Goal: Task Accomplishment & Management: Complete application form

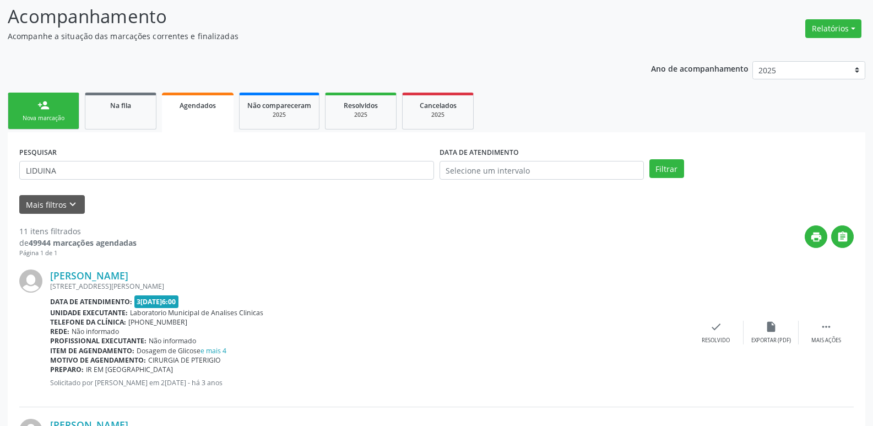
scroll to position [23, 0]
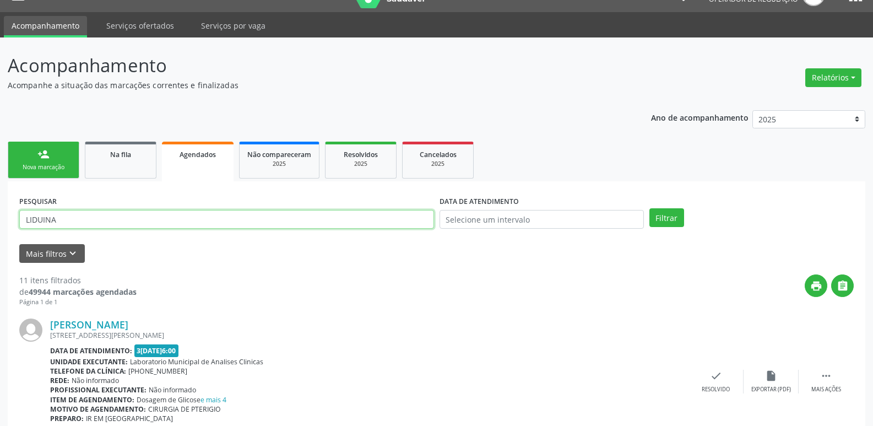
drag, startPoint x: 94, startPoint y: 225, endPoint x: 4, endPoint y: 150, distance: 116.9
type input "[PERSON_NAME]"
click at [139, 155] on div "Na fila" at bounding box center [120, 154] width 55 height 12
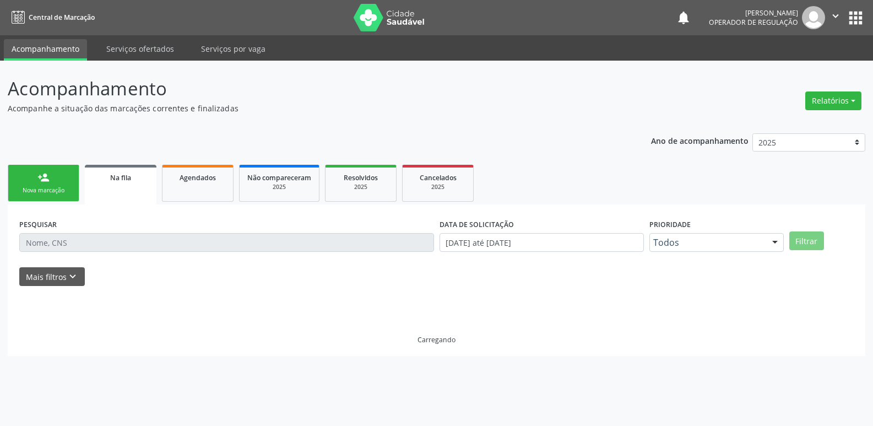
scroll to position [0, 0]
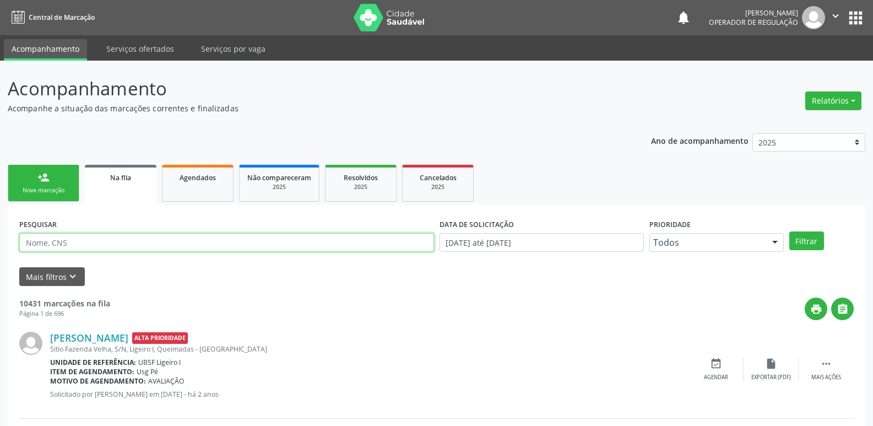
drag, startPoint x: 90, startPoint y: 241, endPoint x: 96, endPoint y: 230, distance: 12.6
click at [94, 233] on input "text" at bounding box center [226, 242] width 415 height 19
type input "[PERSON_NAME]"
click at [789, 231] on button "Filtrar" at bounding box center [806, 240] width 35 height 19
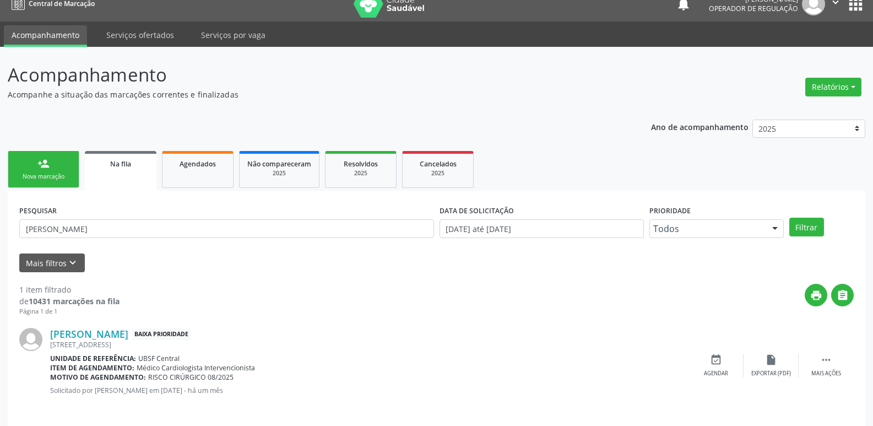
scroll to position [21, 0]
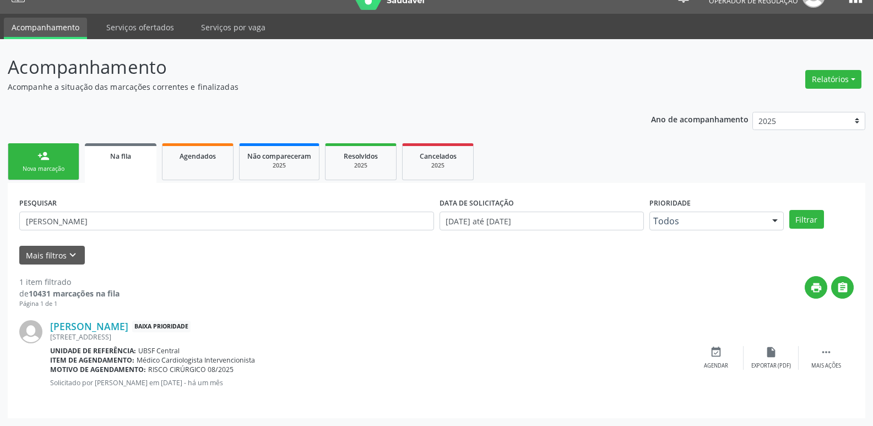
drag, startPoint x: 53, startPoint y: 151, endPoint x: 69, endPoint y: 154, distance: 16.1
click at [54, 151] on link "person_add Nova marcação" at bounding box center [44, 161] width 72 height 37
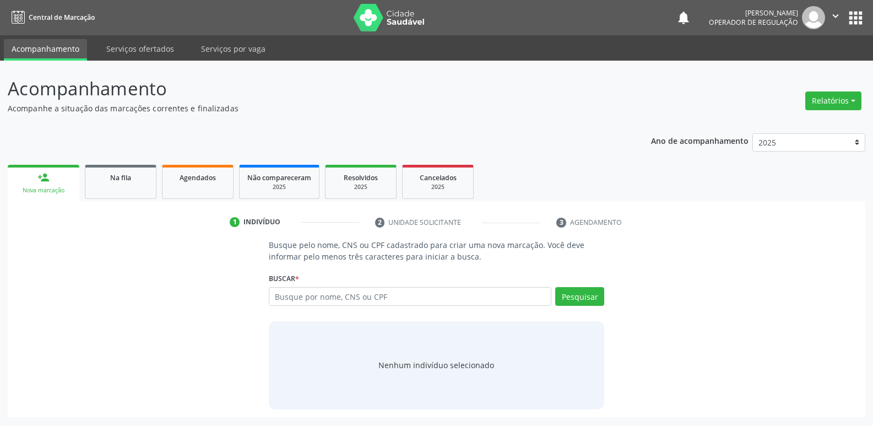
scroll to position [0, 0]
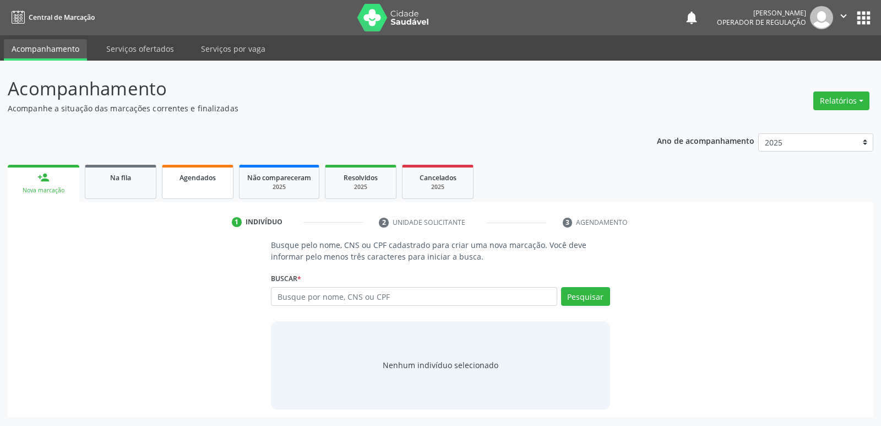
click at [201, 174] on span "Agendados" at bounding box center [197, 177] width 36 height 9
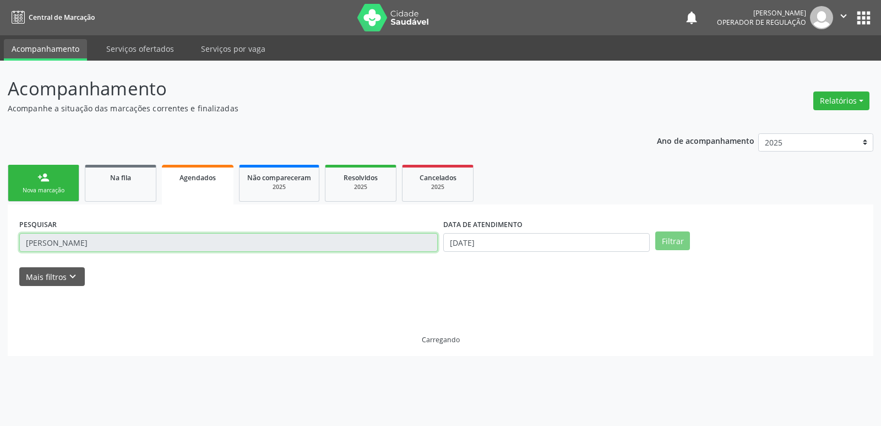
click at [118, 242] on input "[PERSON_NAME]" at bounding box center [228, 242] width 418 height 19
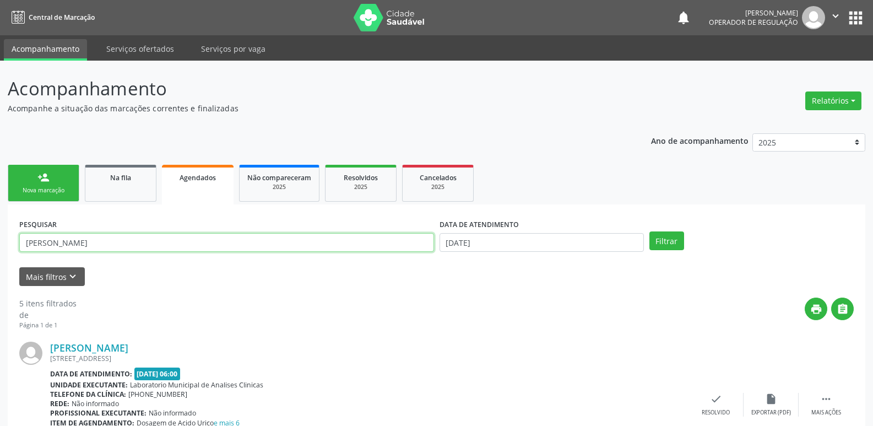
click at [118, 242] on input "[PERSON_NAME]" at bounding box center [226, 242] width 415 height 19
type input "DORGIVAL MARINHO"
click at [461, 233] on label "DATA DE ATENDIMENTO" at bounding box center [478, 224] width 79 height 17
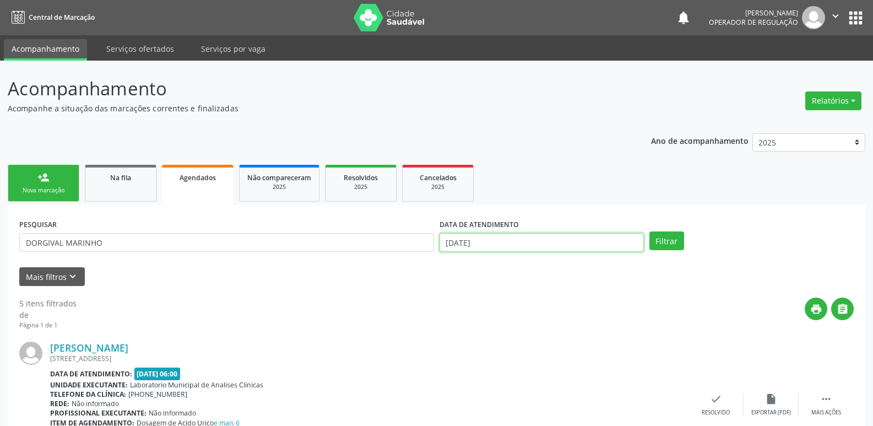
drag, startPoint x: 515, startPoint y: 235, endPoint x: 518, endPoint y: 251, distance: 16.3
click at [515, 236] on input "[DATE]" at bounding box center [541, 242] width 204 height 19
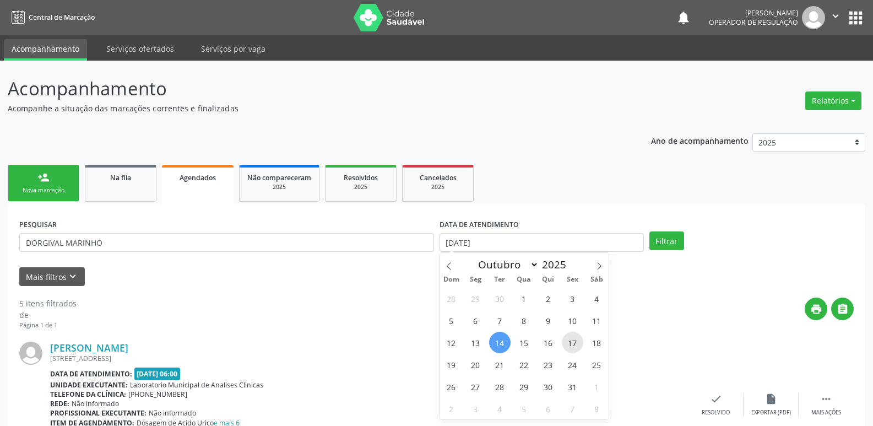
click at [572, 344] on span "17" at bounding box center [572, 341] width 21 height 21
type input "1[DATE]"
click at [572, 344] on span "17" at bounding box center [572, 341] width 21 height 21
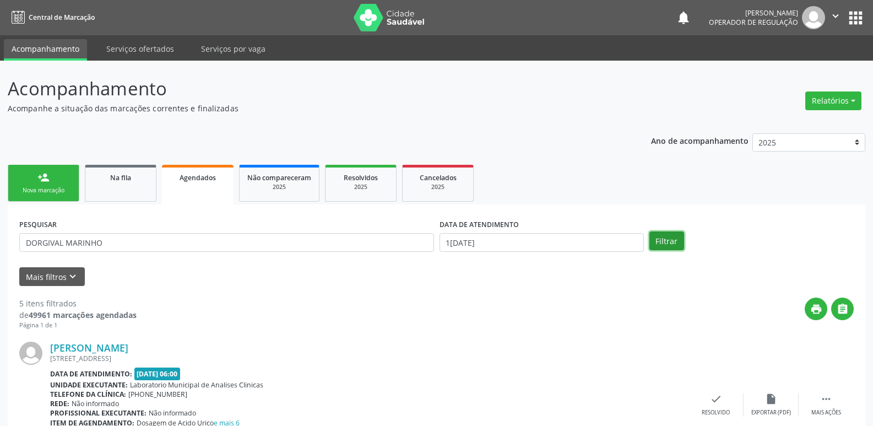
click at [663, 239] on button "Filtrar" at bounding box center [666, 240] width 35 height 19
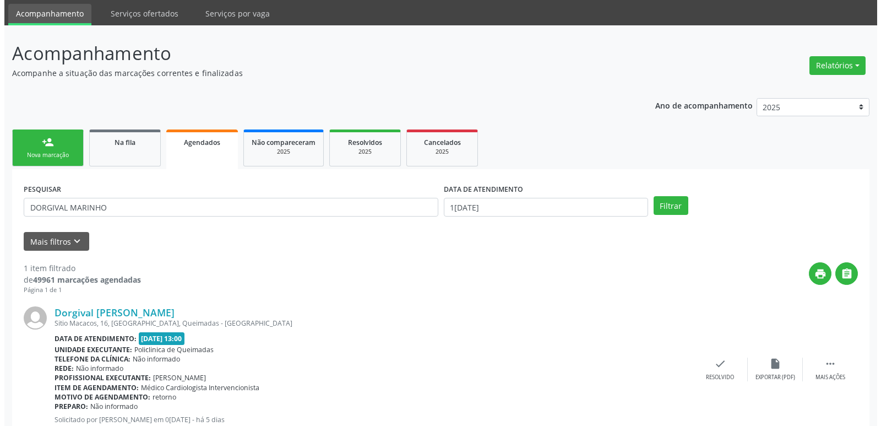
scroll to position [72, 0]
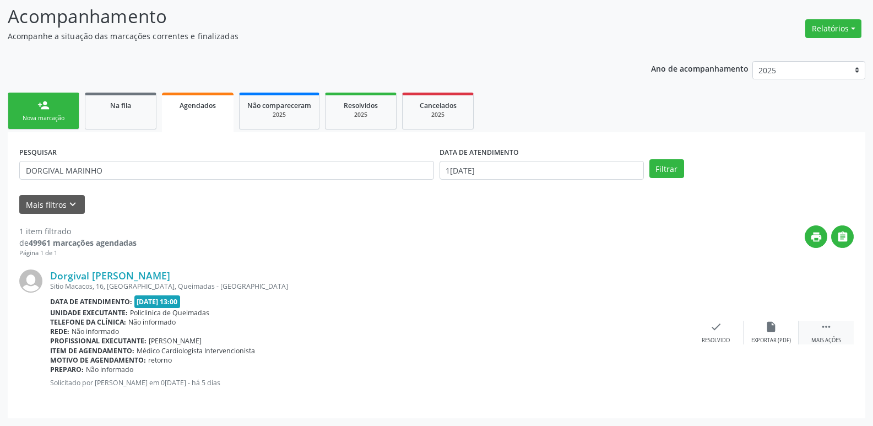
click at [829, 325] on icon "" at bounding box center [826, 326] width 12 height 12
click at [663, 331] on icon "cancel" at bounding box center [661, 326] width 12 height 12
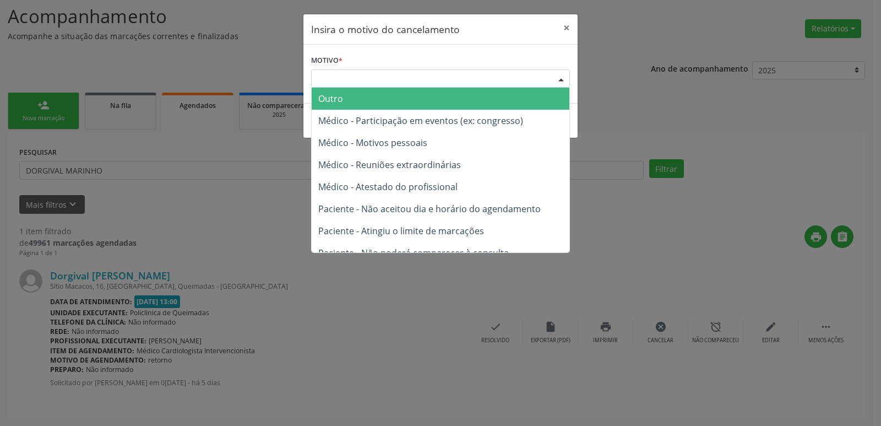
click at [481, 84] on div "Escolha o motivo" at bounding box center [440, 78] width 259 height 19
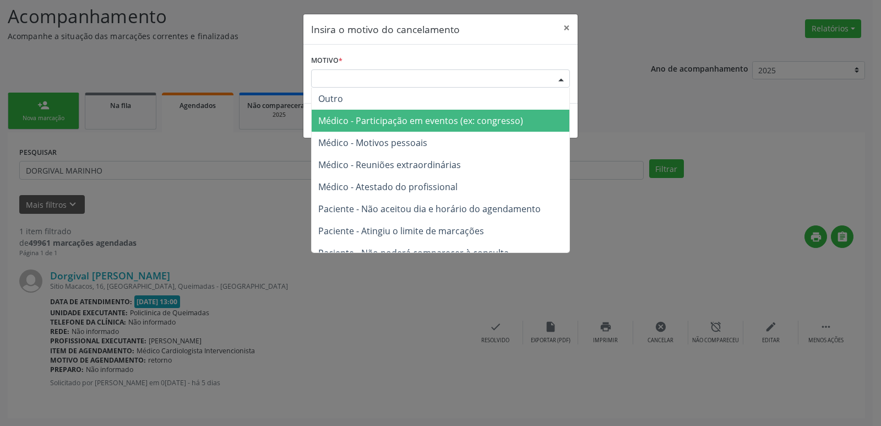
scroll to position [56, 0]
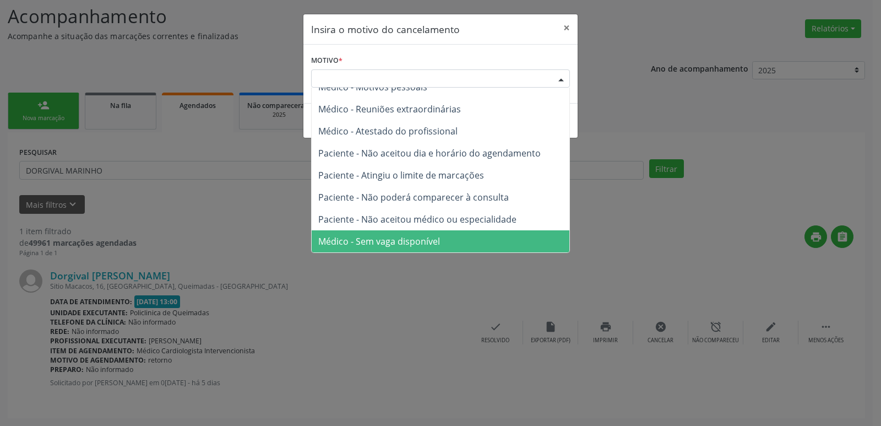
drag, startPoint x: 443, startPoint y: 244, endPoint x: 455, endPoint y: 237, distance: 14.1
click at [445, 242] on span "Médico - Sem vaga disponível" at bounding box center [441, 241] width 258 height 22
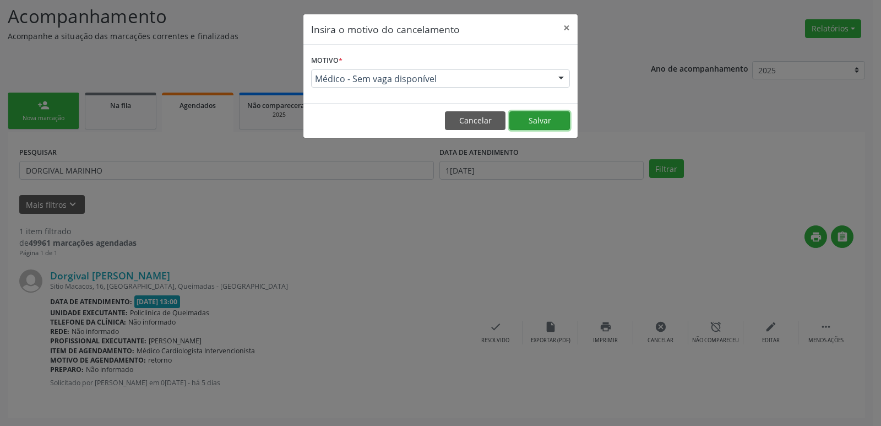
click at [551, 115] on button "Salvar" at bounding box center [539, 120] width 61 height 19
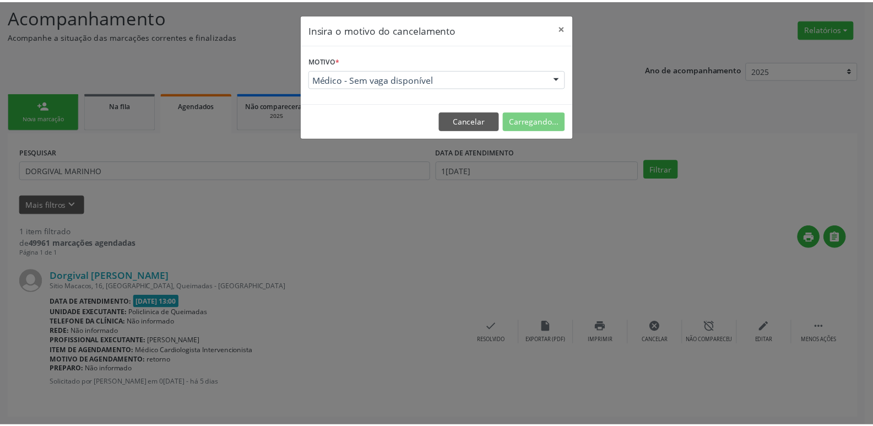
scroll to position [0, 0]
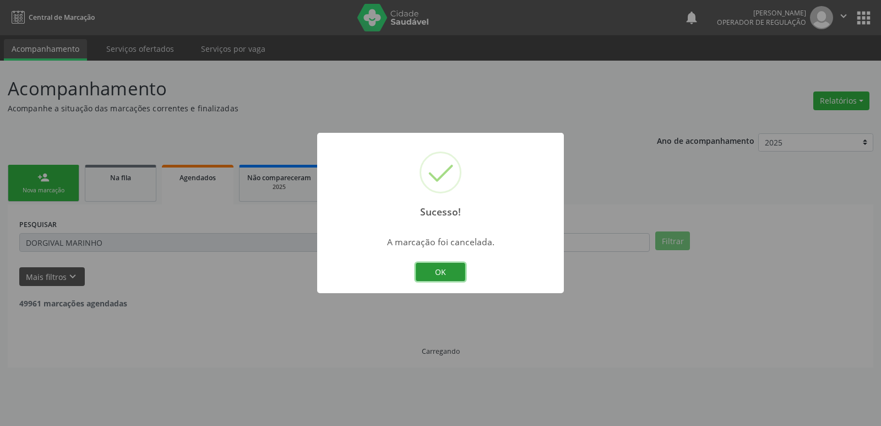
drag, startPoint x: 443, startPoint y: 274, endPoint x: 452, endPoint y: 268, distance: 10.7
click at [449, 272] on button "OK" at bounding box center [441, 272] width 50 height 19
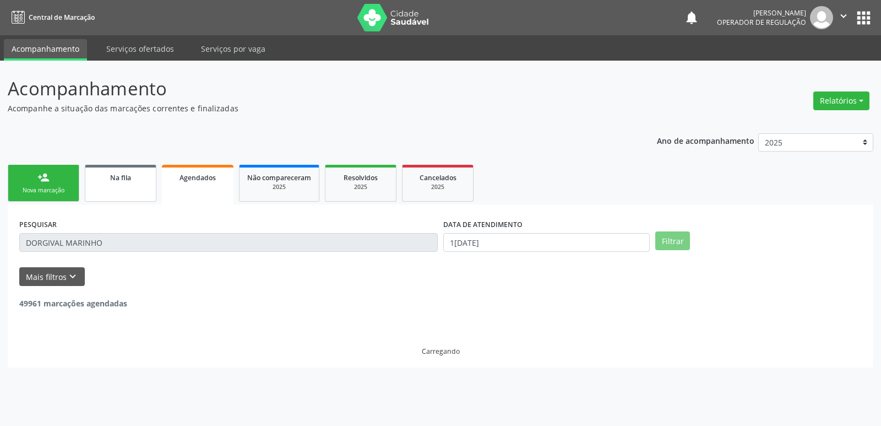
click at [116, 179] on span "Na fila" at bounding box center [120, 177] width 21 height 9
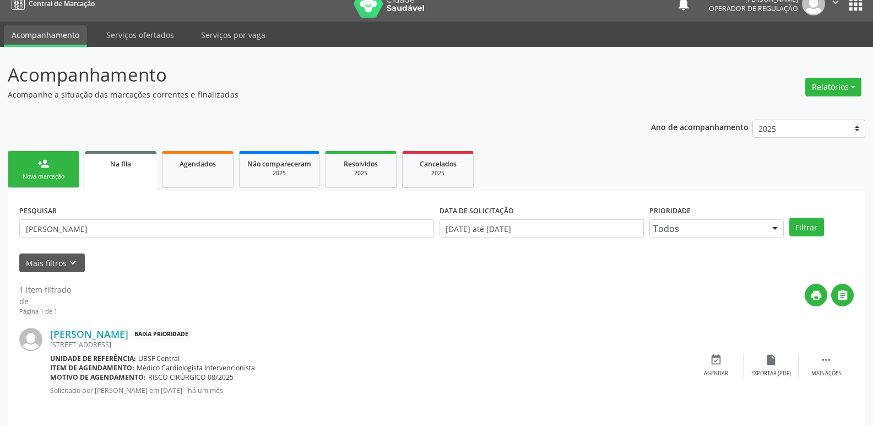
scroll to position [21, 0]
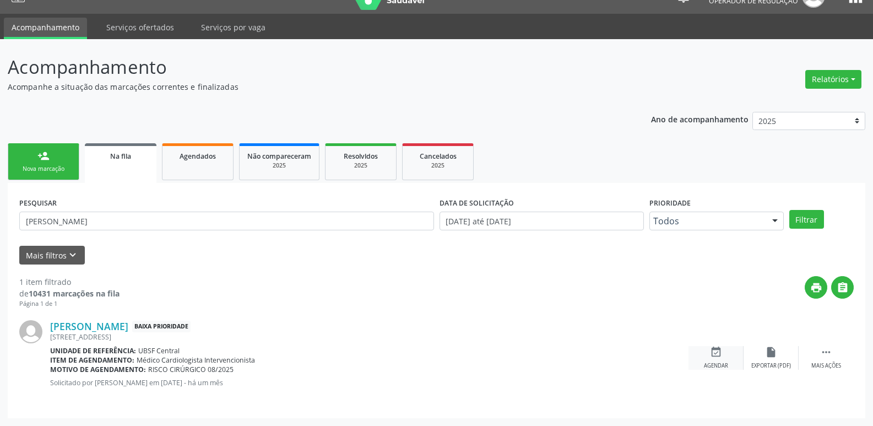
click at [718, 352] on icon "event_available" at bounding box center [716, 352] width 12 height 12
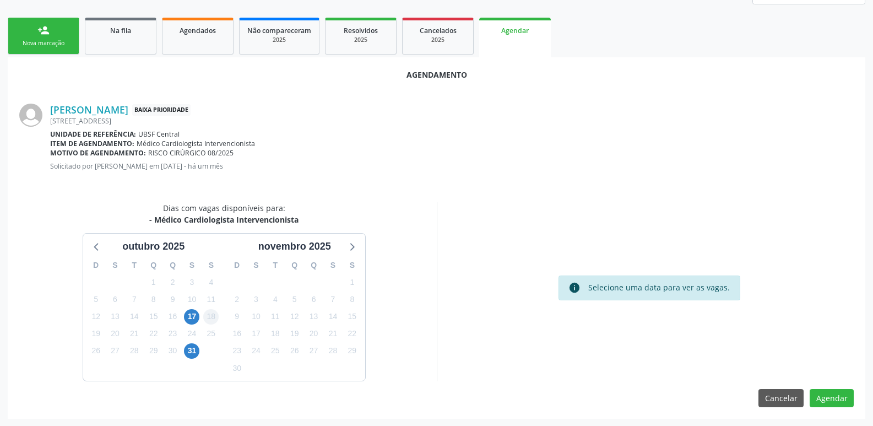
scroll to position [148, 0]
click at [195, 313] on span "17" at bounding box center [191, 315] width 15 height 15
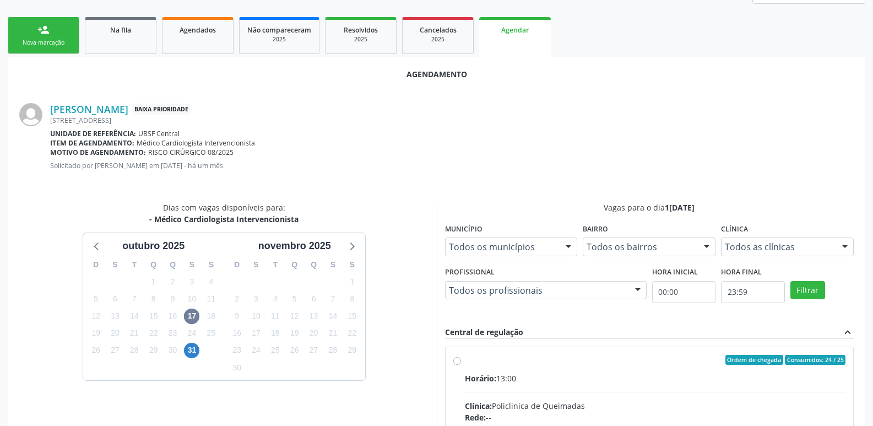
drag, startPoint x: 775, startPoint y: 372, endPoint x: 785, endPoint y: 346, distance: 28.4
click at [461, 364] on input "Ordem de chegada Consumidos: 24 / 25 Horário: 13:00 Clínica: Policlinica de Que…" at bounding box center [457, 360] width 8 height 10
radio input "true"
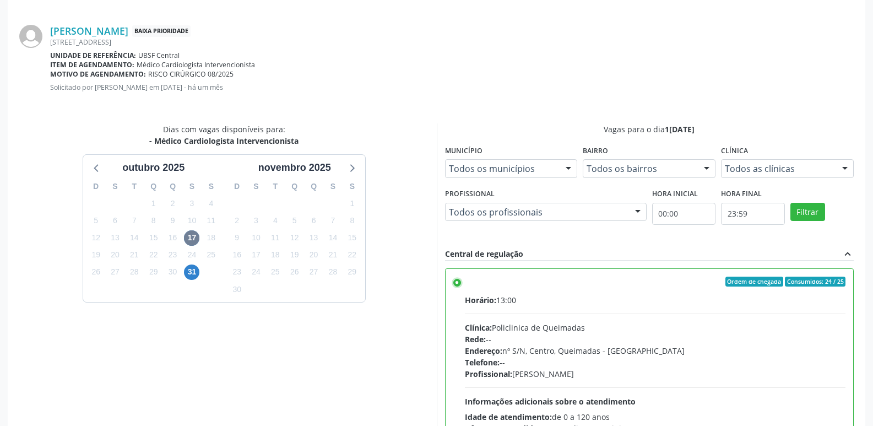
scroll to position [326, 0]
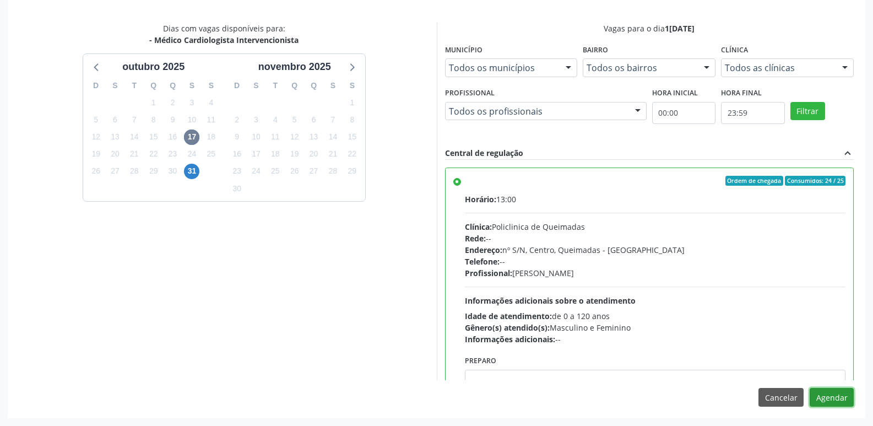
click at [817, 395] on button "Agendar" at bounding box center [831, 397] width 44 height 19
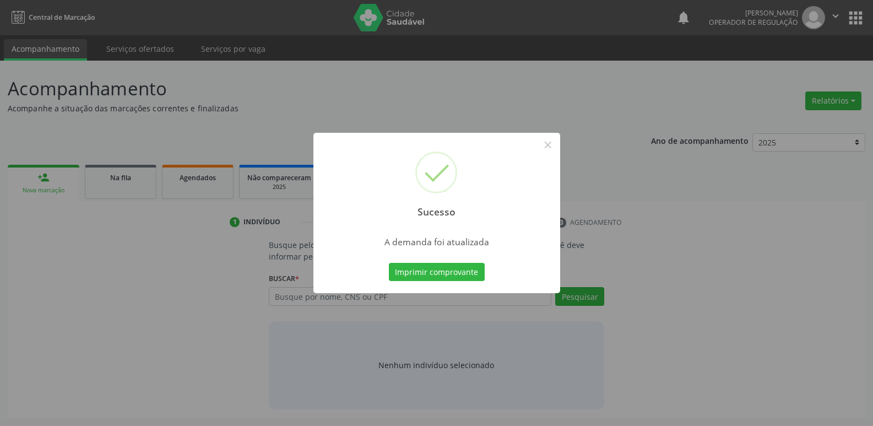
scroll to position [0, 0]
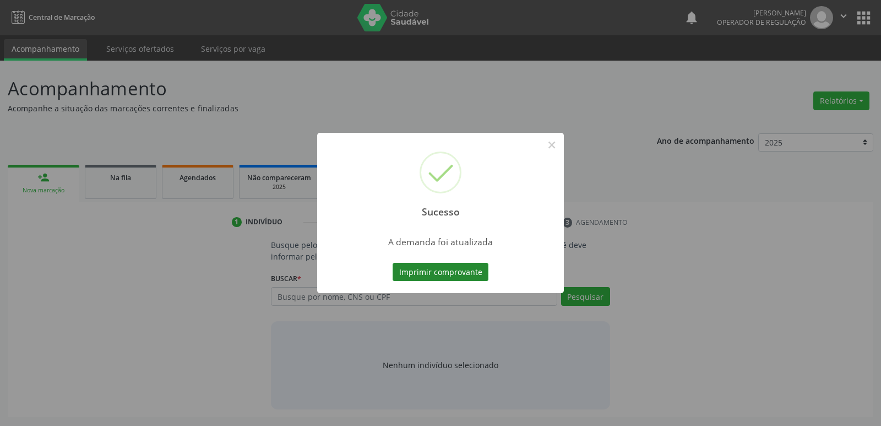
click at [473, 271] on button "Imprimir comprovante" at bounding box center [441, 272] width 96 height 19
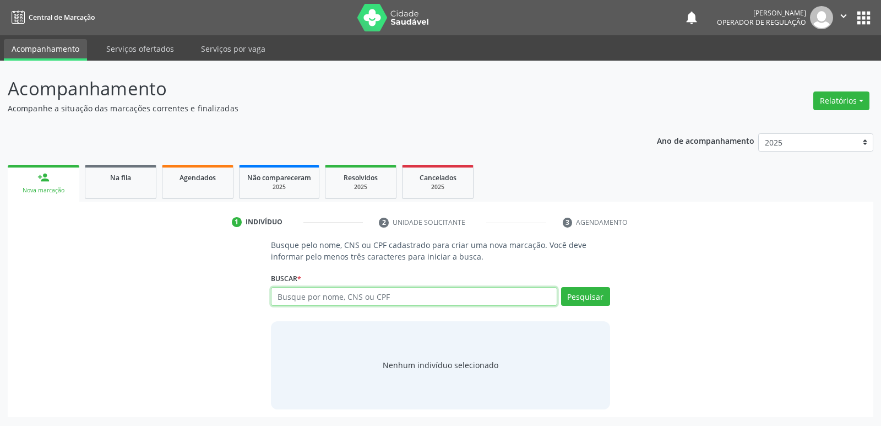
click at [395, 291] on input "text" at bounding box center [414, 296] width 286 height 19
type input "70860303889283"
click at [580, 292] on button "Pesquisar" at bounding box center [585, 296] width 49 height 19
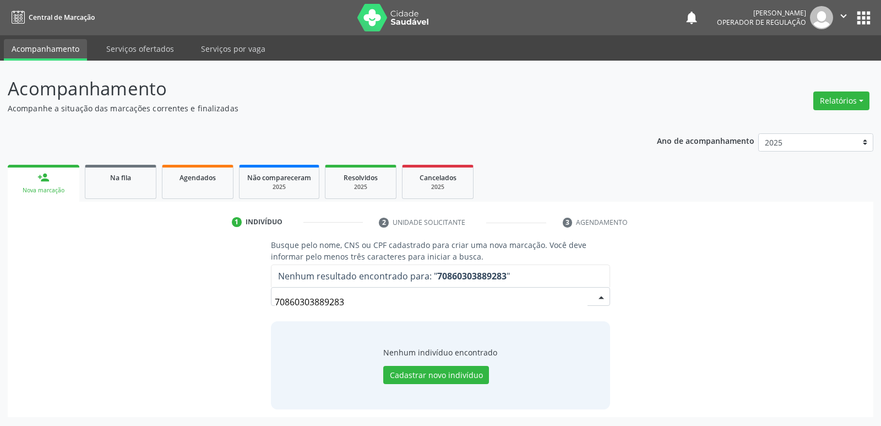
click at [309, 304] on input "70860303889283" at bounding box center [431, 302] width 312 height 22
click at [314, 300] on input "70860303889283" at bounding box center [431, 302] width 312 height 22
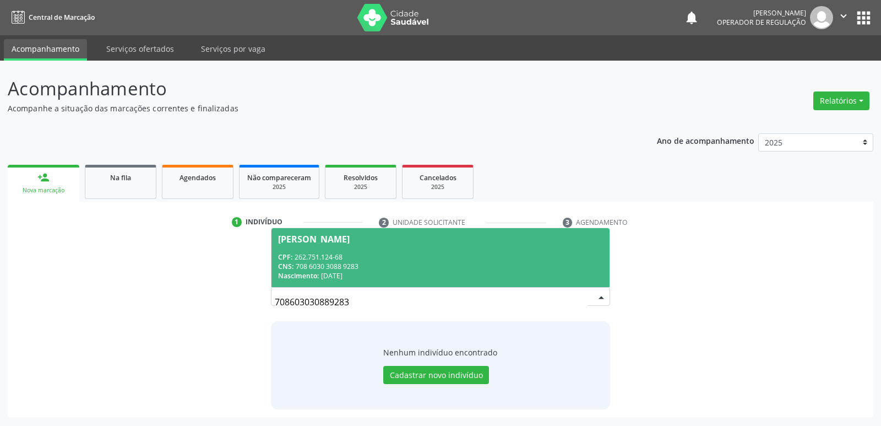
click at [352, 252] on span "[PERSON_NAME] CPF: 262.751.124-68 CNS: 708 6030 3088 9283 Nascimento: 2[DATE]" at bounding box center [439, 257] width 337 height 59
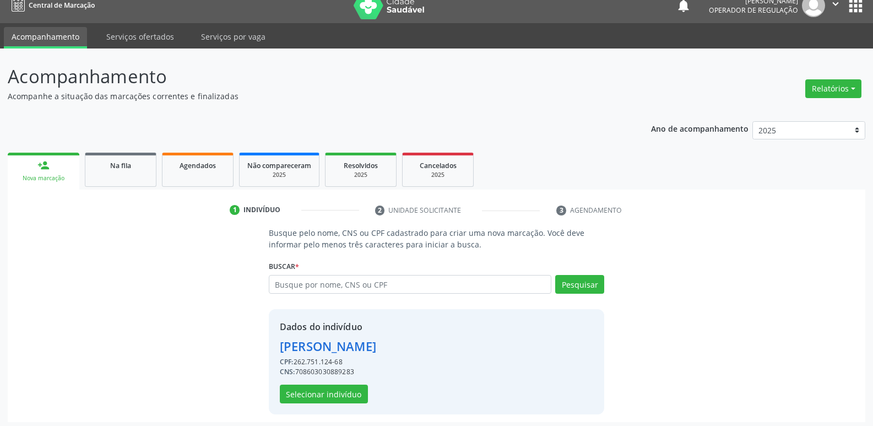
scroll to position [16, 0]
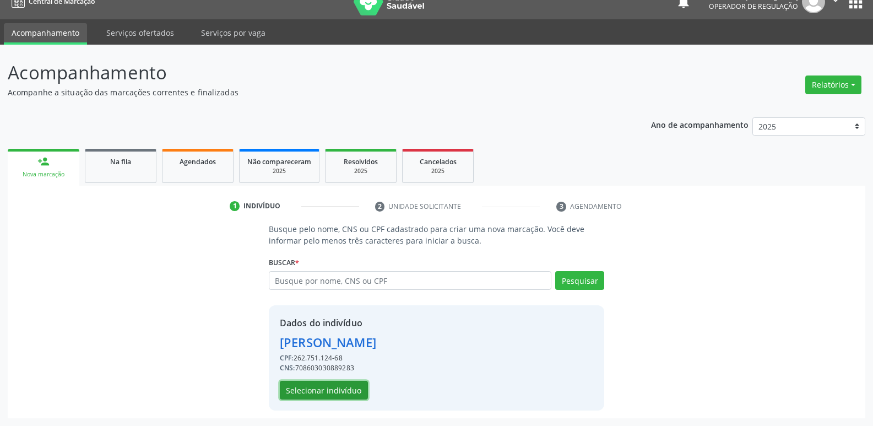
click at [319, 386] on button "Selecionar indivíduo" at bounding box center [324, 389] width 88 height 19
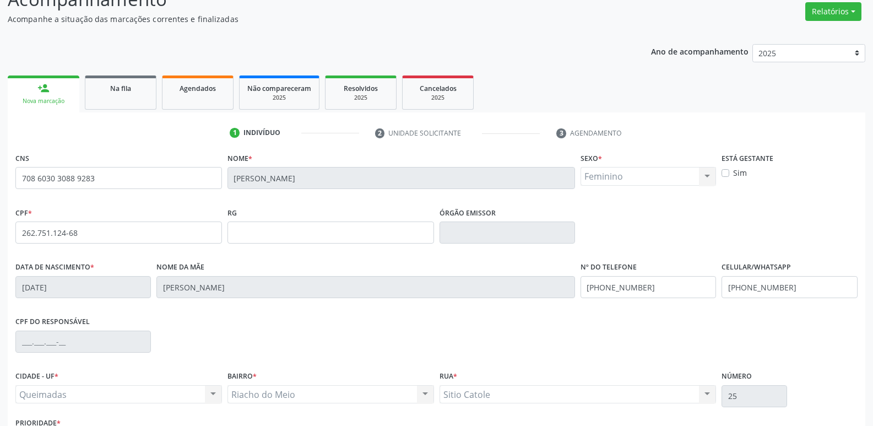
scroll to position [171, 0]
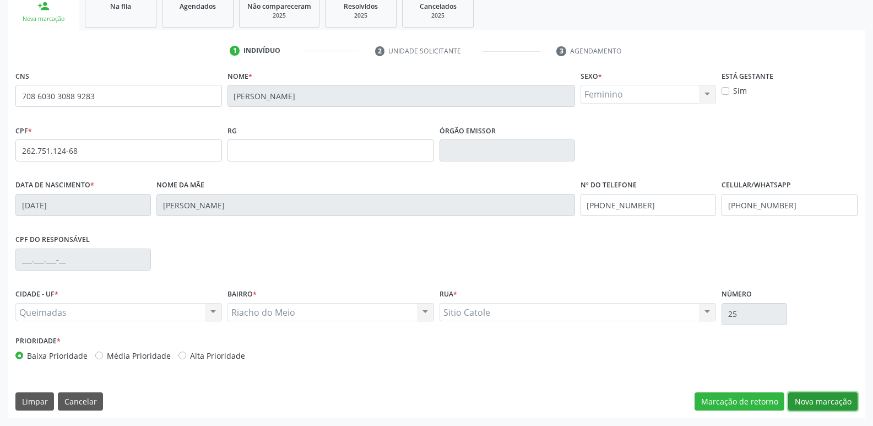
drag, startPoint x: 825, startPoint y: 403, endPoint x: 804, endPoint y: 401, distance: 21.6
click at [823, 402] on button "Nova marcação" at bounding box center [822, 401] width 69 height 19
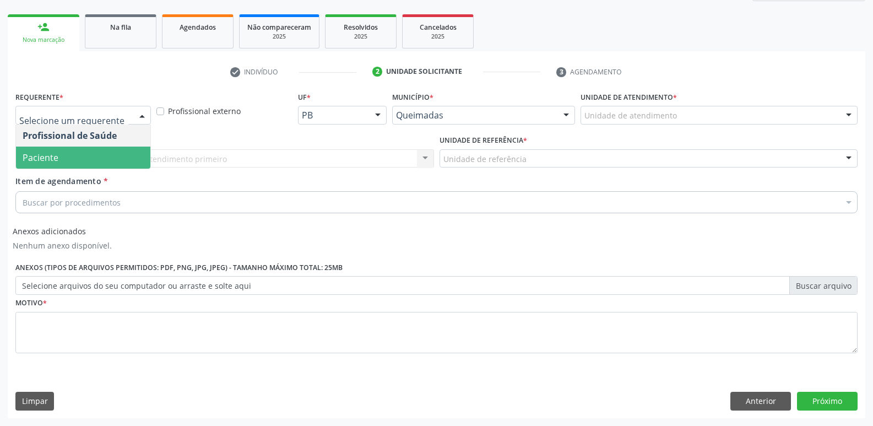
click at [72, 161] on span "Paciente" at bounding box center [83, 157] width 134 height 22
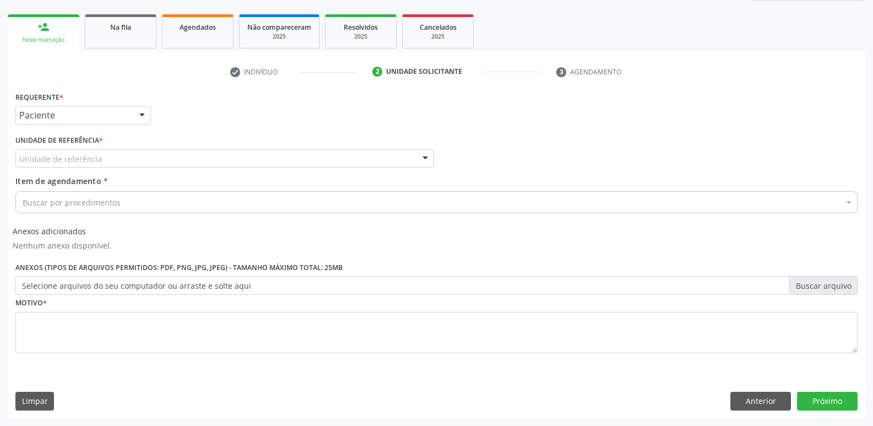
click at [106, 163] on div "Unidade de referência" at bounding box center [224, 158] width 418 height 19
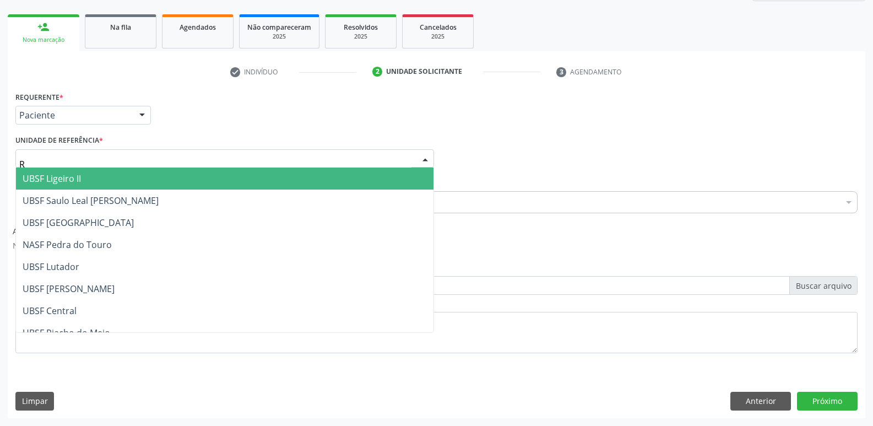
type input "RI"
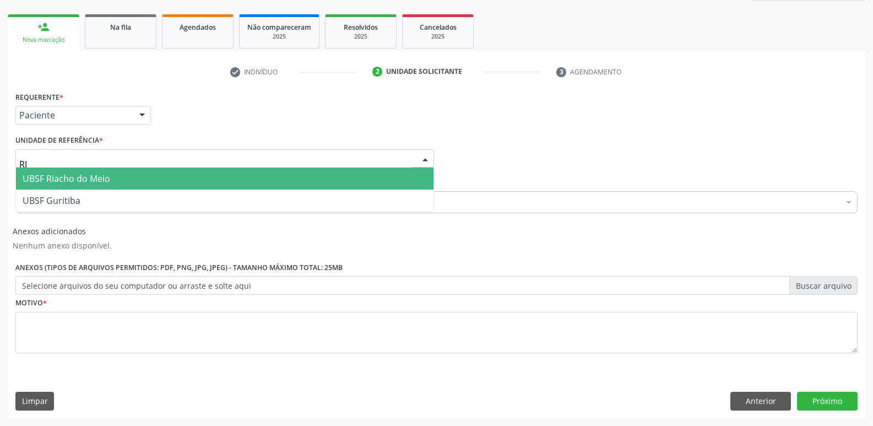
click at [88, 174] on span "UBSF Riacho do Meio" at bounding box center [67, 178] width 88 height 12
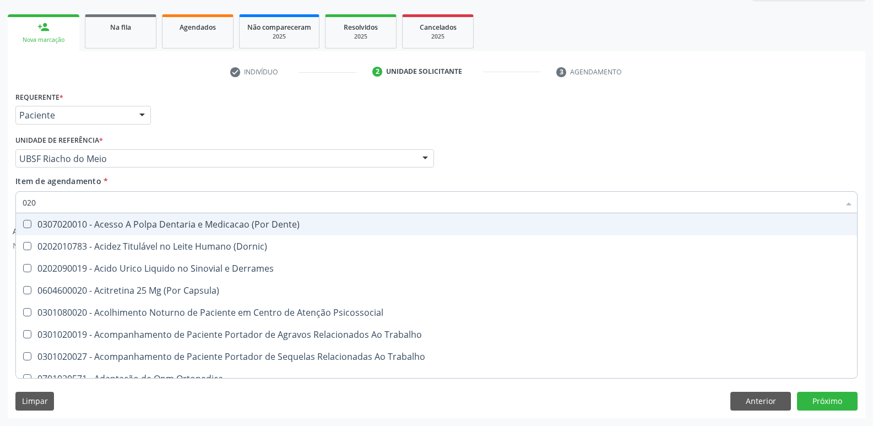
type input "0202"
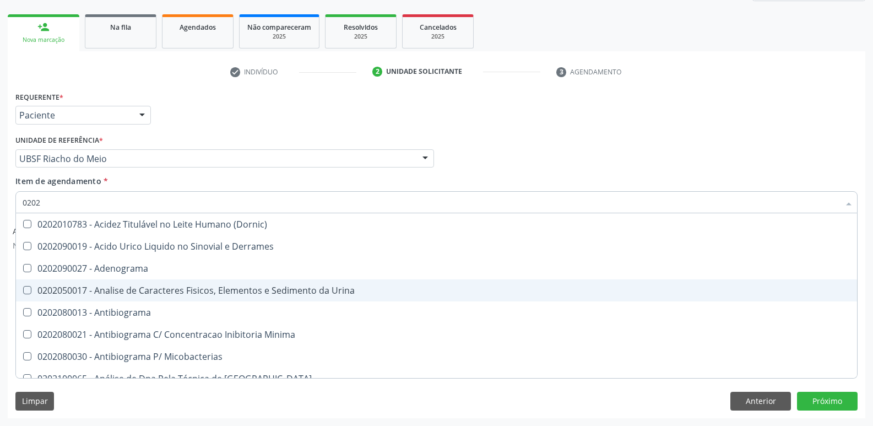
click at [154, 291] on div "0202050017 - Analise de Caracteres Fisicos, Elementos e Sedimento da Urina" at bounding box center [436, 290] width 827 height 9
checkbox Urina "true"
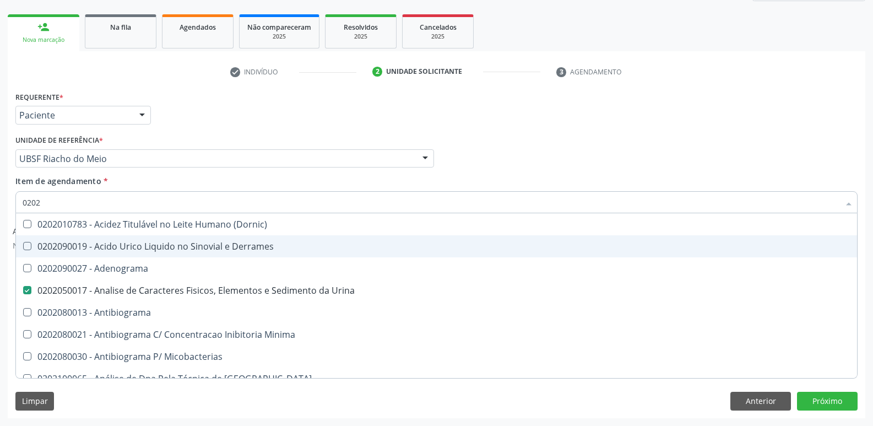
type input "020"
checkbox Urina "false"
checkbox Liquor "true"
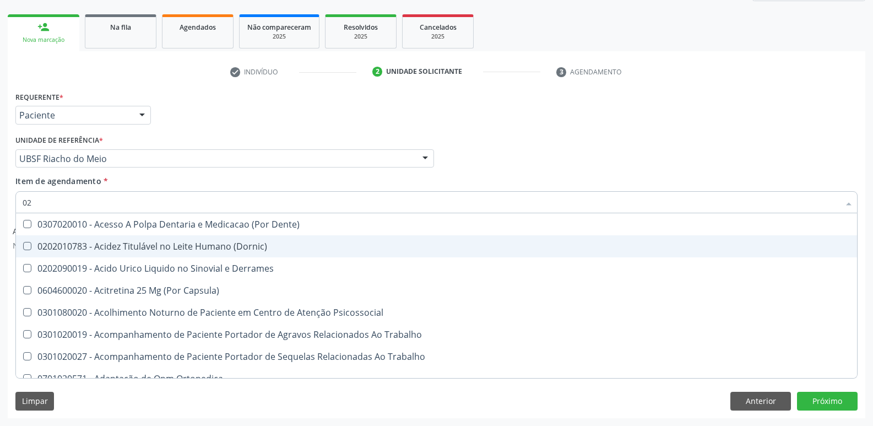
type input "0"
checkbox Urina "false"
checkbox Coagulacao "false"
checkbox Aberto\) "true"
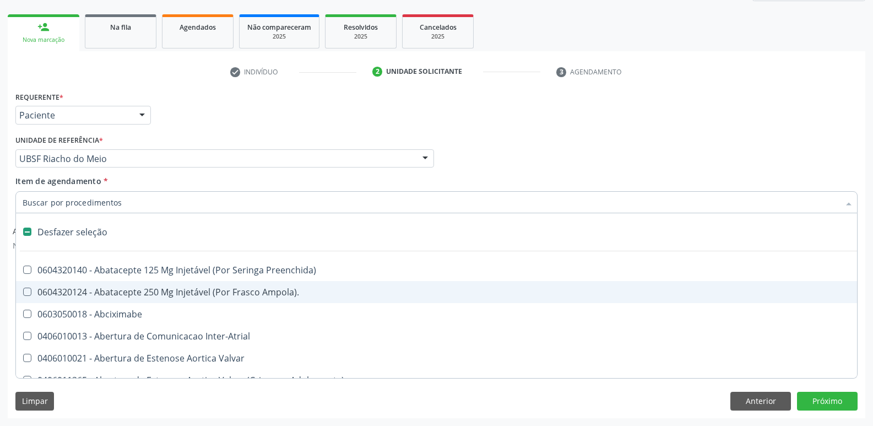
type input "C"
checkbox Dedo "true"
checkbox Urina "false"
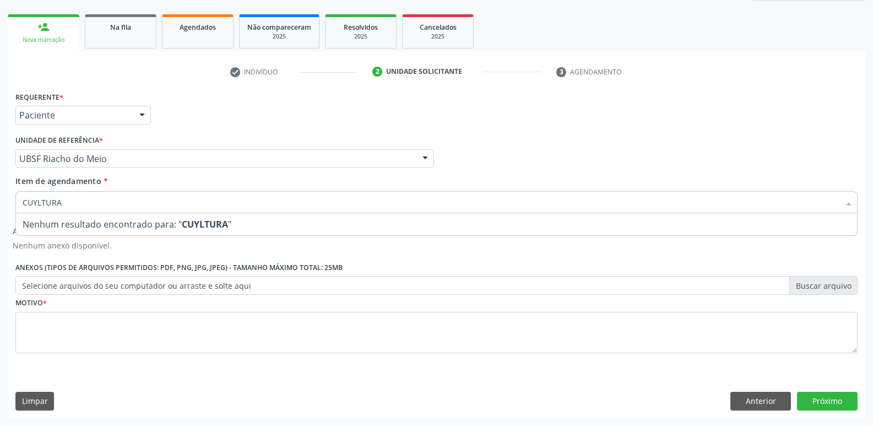
click at [37, 204] on input "CUYLTURA" at bounding box center [431, 202] width 816 height 22
type input "CULTURA"
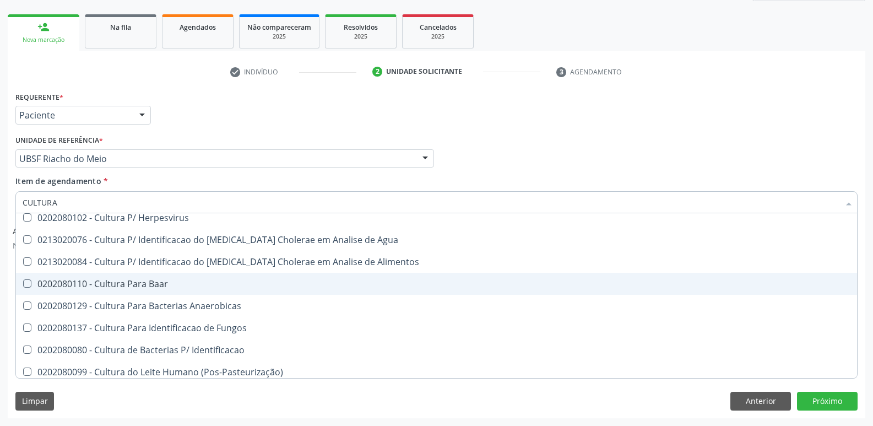
scroll to position [55, 0]
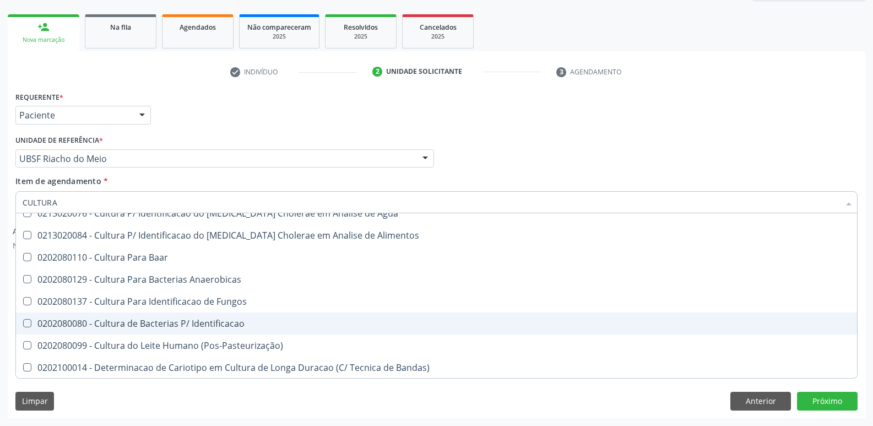
click at [204, 321] on div "0202080080 - Cultura de Bacterias P/ Identificacao" at bounding box center [436, 323] width 827 height 9
checkbox Identificacao "true"
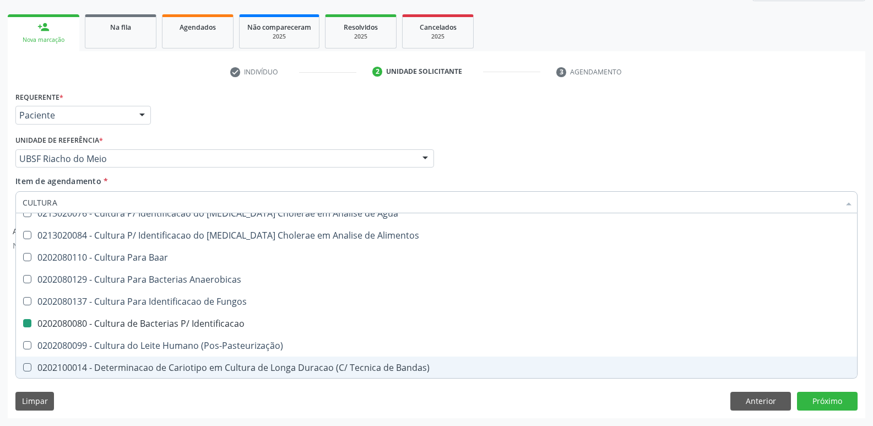
click at [211, 396] on div "Limpar Anterior Próximo" at bounding box center [436, 400] width 842 height 19
checkbox Herpesvirus "true"
checkbox Agua "true"
checkbox Identificacao "false"
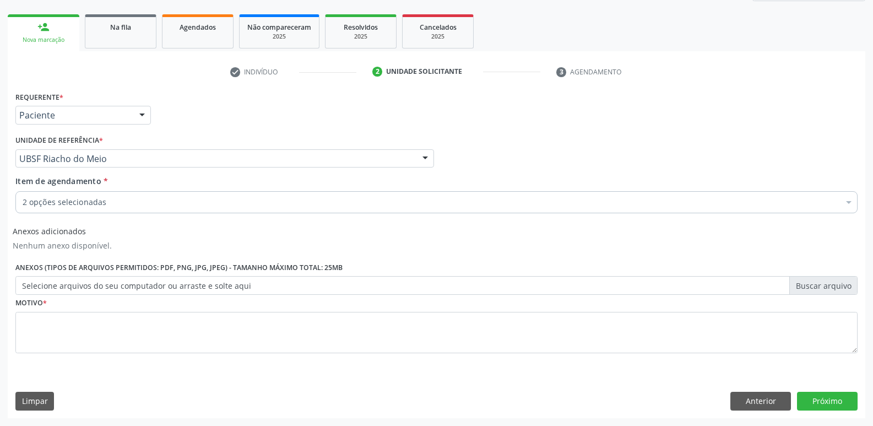
scroll to position [0, 0]
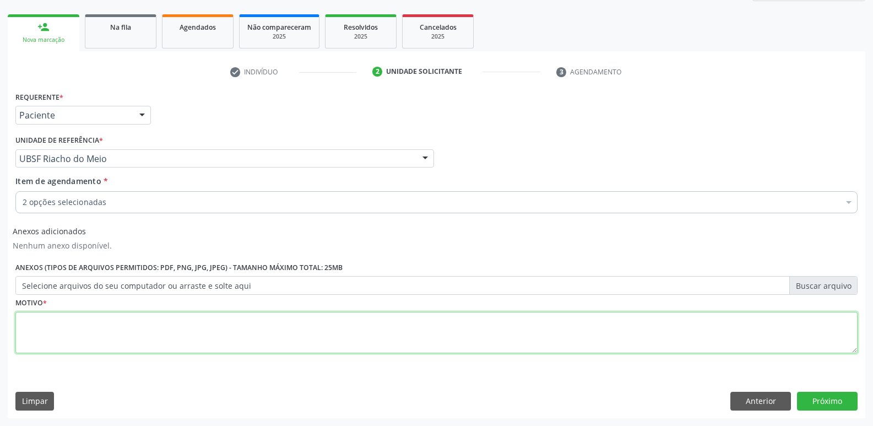
click at [223, 331] on textarea at bounding box center [436, 333] width 842 height 42
paste textarea "A"
type textarea "AVALIAÇÃO"
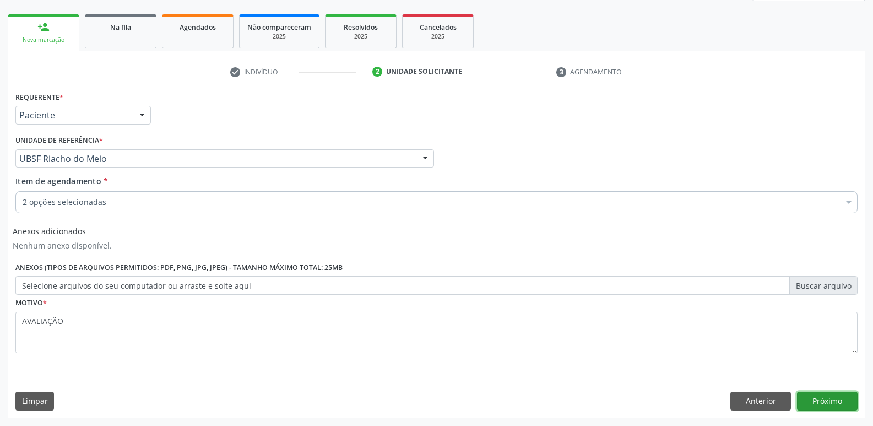
click at [849, 399] on button "Próximo" at bounding box center [827, 400] width 61 height 19
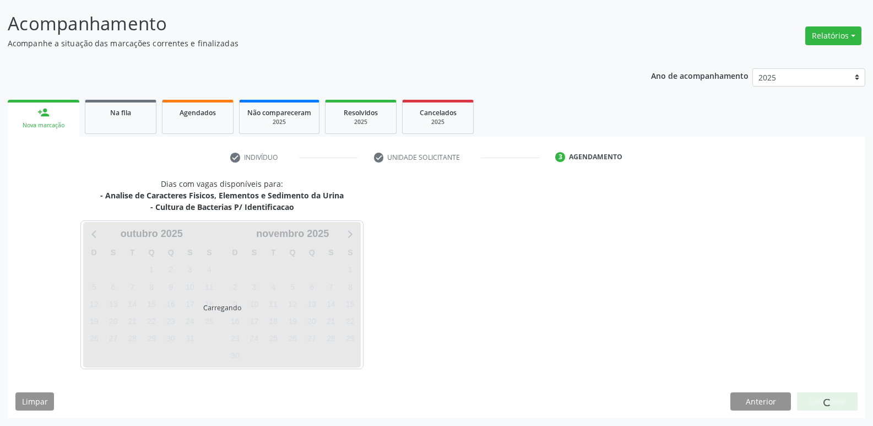
scroll to position [65, 0]
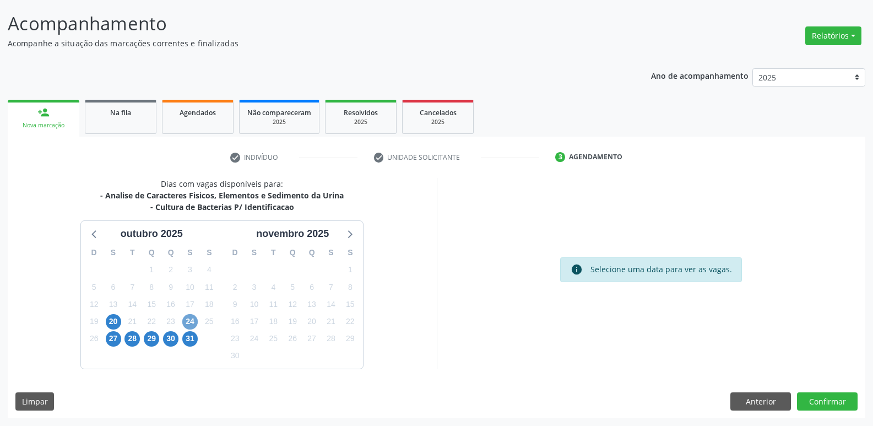
drag, startPoint x: 189, startPoint y: 321, endPoint x: 193, endPoint y: 314, distance: 7.9
click at [190, 320] on span "24" at bounding box center [189, 321] width 15 height 15
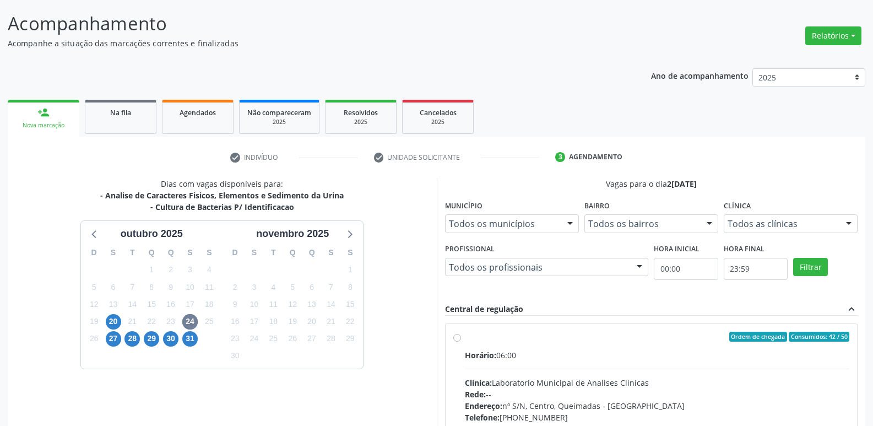
drag, startPoint x: 657, startPoint y: 358, endPoint x: 657, endPoint y: 352, distance: 6.1
click at [657, 353] on div "Horário: 06:00" at bounding box center [657, 355] width 385 height 12
click at [461, 341] on input "Ordem de chegada Consumidos: 42 / 50 Horário: 06:00 Clínica: Laboratorio Munici…" at bounding box center [457, 336] width 8 height 10
radio input "true"
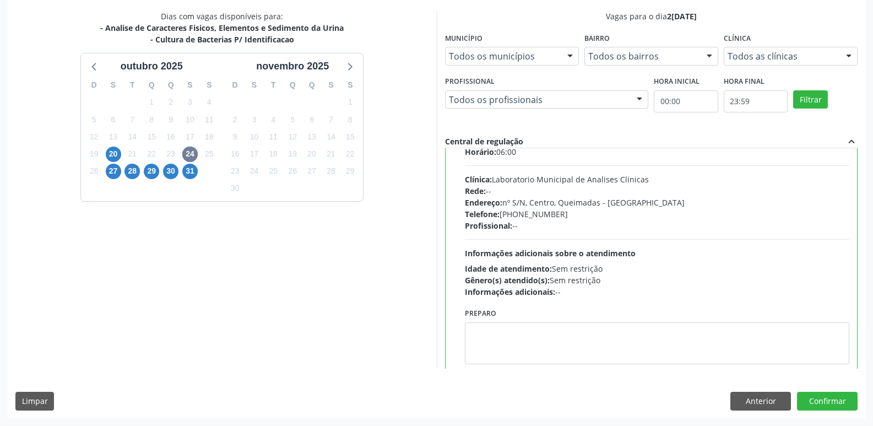
scroll to position [54, 0]
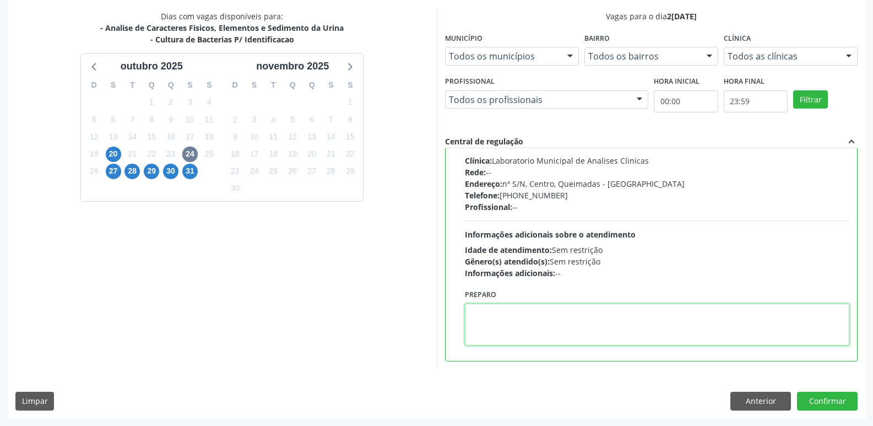
drag, startPoint x: 555, startPoint y: 324, endPoint x: 544, endPoint y: 313, distance: 16.0
click at [553, 319] on textarea at bounding box center [657, 324] width 385 height 42
type textarea "IR EM [GEOGRAPHIC_DATA]"
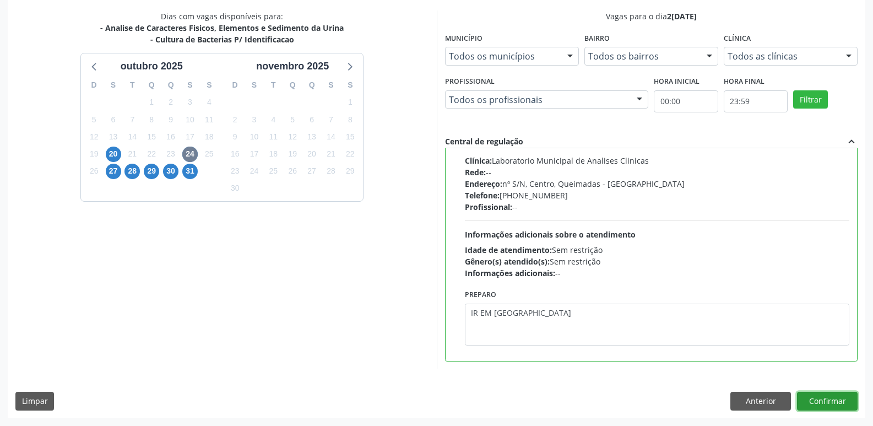
click at [832, 398] on button "Confirmar" at bounding box center [827, 400] width 61 height 19
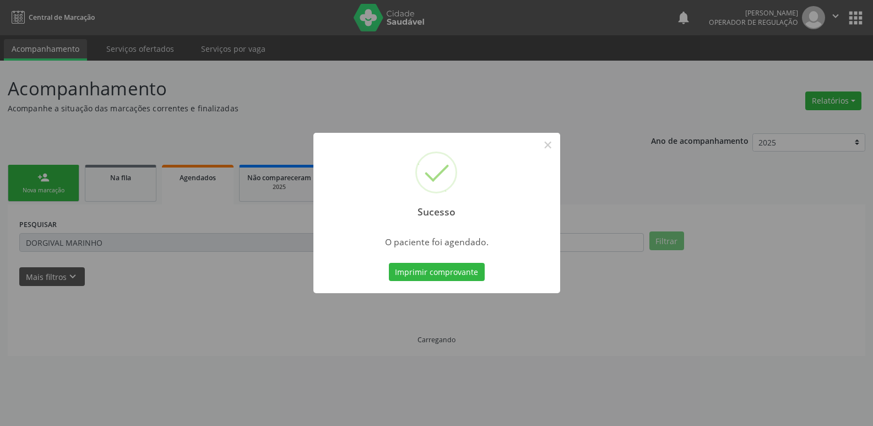
scroll to position [0, 0]
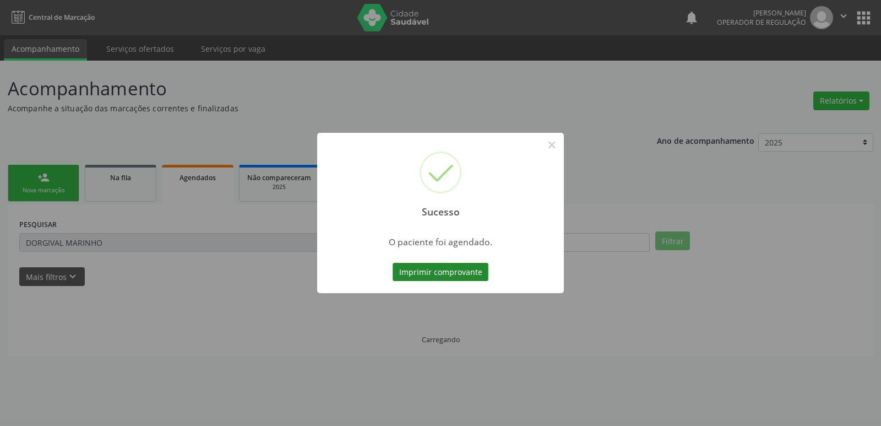
click at [465, 266] on button "Imprimir comprovante" at bounding box center [441, 272] width 96 height 19
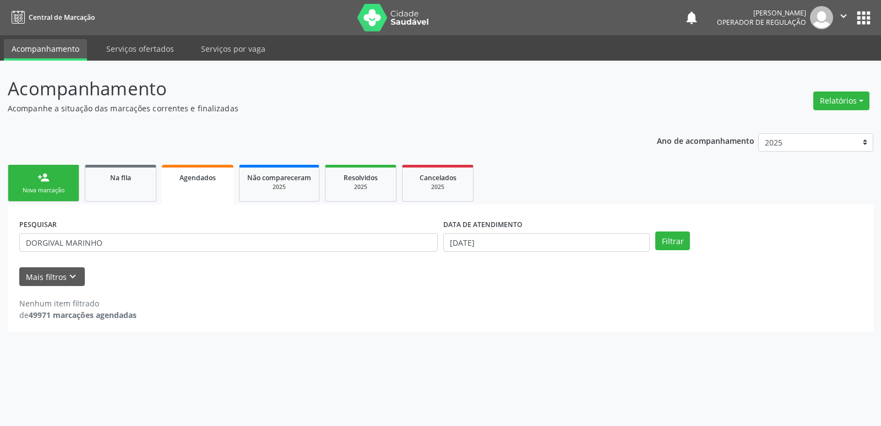
click at [62, 178] on link "person_add Nova marcação" at bounding box center [44, 183] width 72 height 37
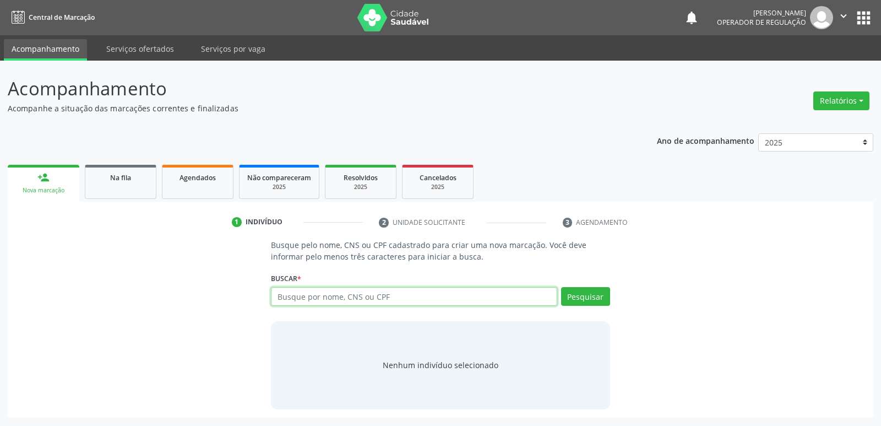
click at [370, 293] on input "text" at bounding box center [414, 296] width 286 height 19
type input "704106147172170"
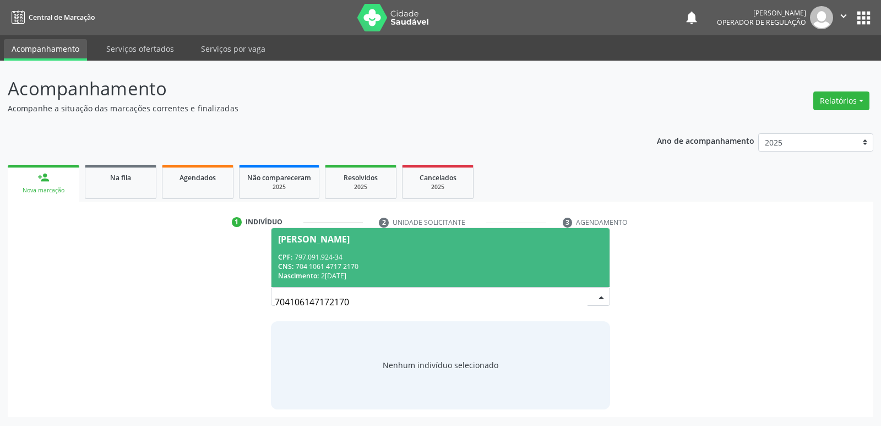
click at [401, 246] on span "[PERSON_NAME] CPF: 797.091.924-34 CNS: 704 1061 4717 2170 Nascimento: [DATE]" at bounding box center [439, 257] width 337 height 59
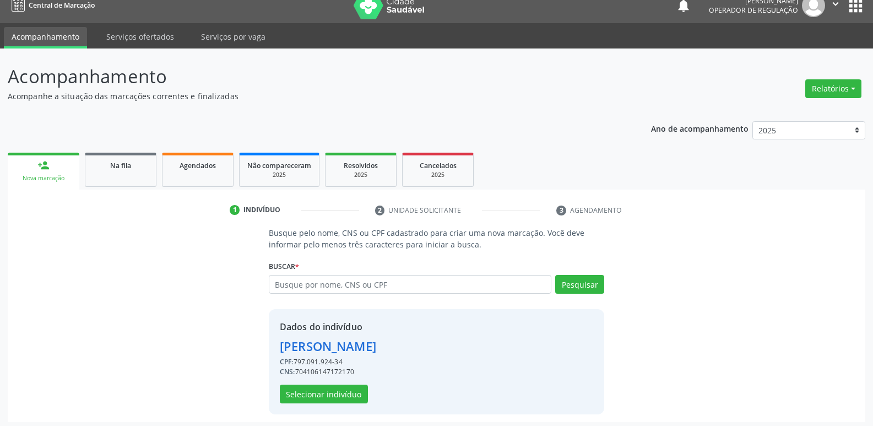
scroll to position [16, 0]
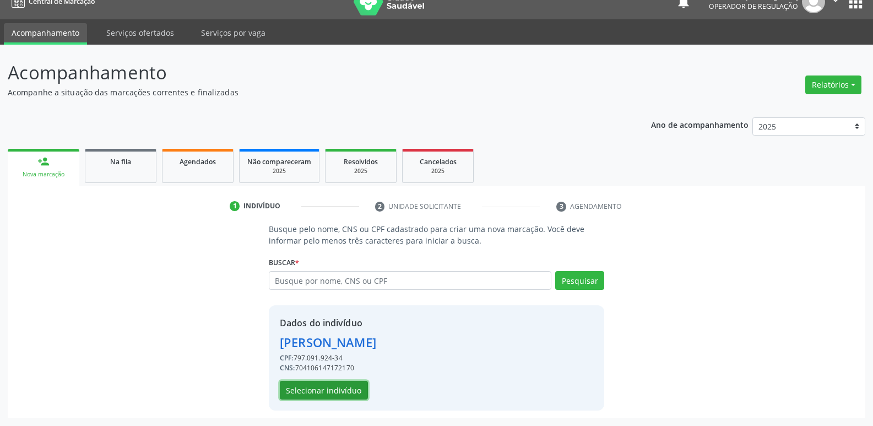
click at [337, 383] on button "Selecionar indivíduo" at bounding box center [324, 389] width 88 height 19
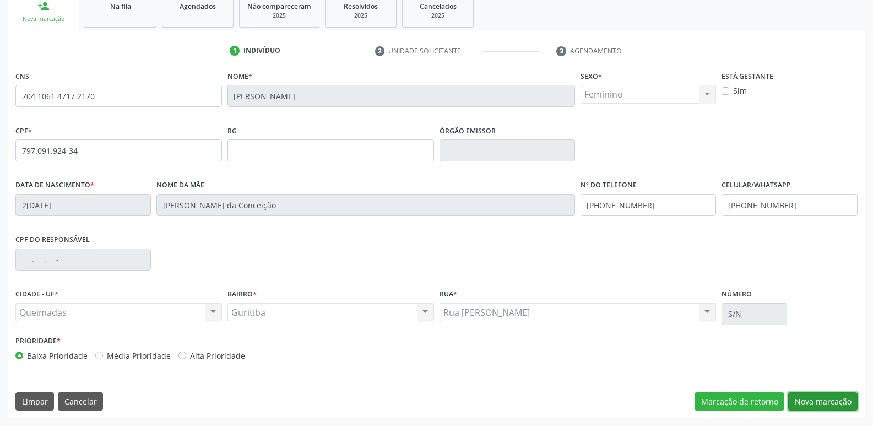
click at [832, 405] on button "Nova marcação" at bounding box center [822, 401] width 69 height 19
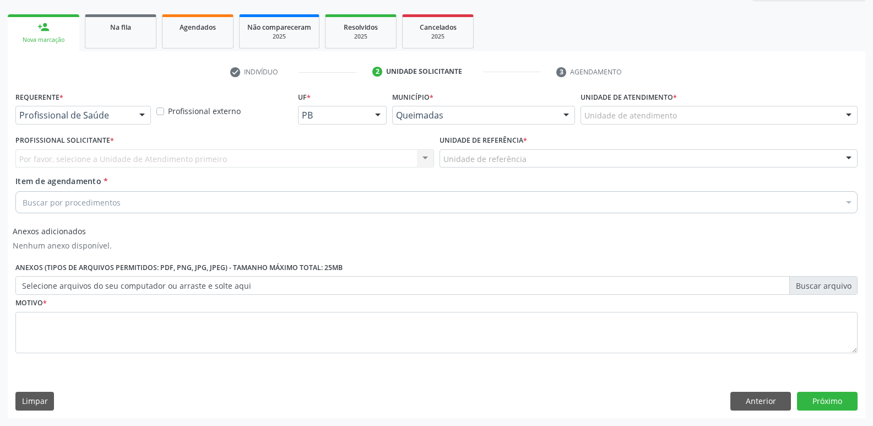
scroll to position [150, 0]
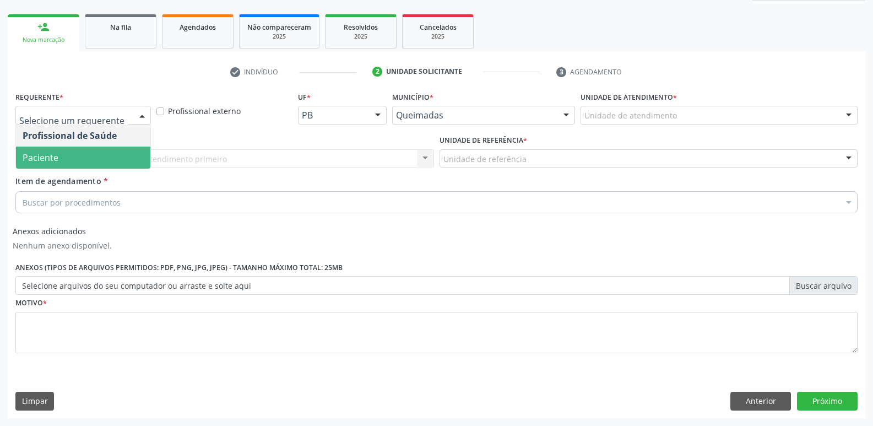
drag, startPoint x: 70, startPoint y: 163, endPoint x: 68, endPoint y: 158, distance: 5.9
click at [67, 162] on span "Paciente" at bounding box center [83, 157] width 134 height 22
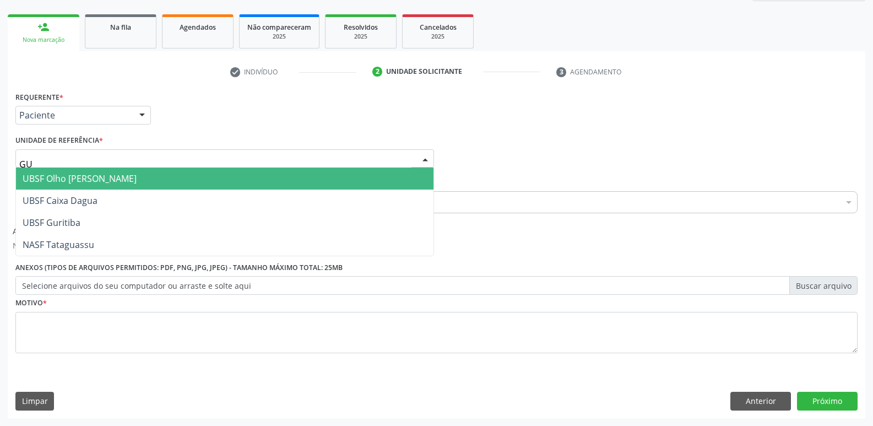
type input "GUR"
click at [71, 179] on span "UBSF Guritiba" at bounding box center [52, 178] width 58 height 12
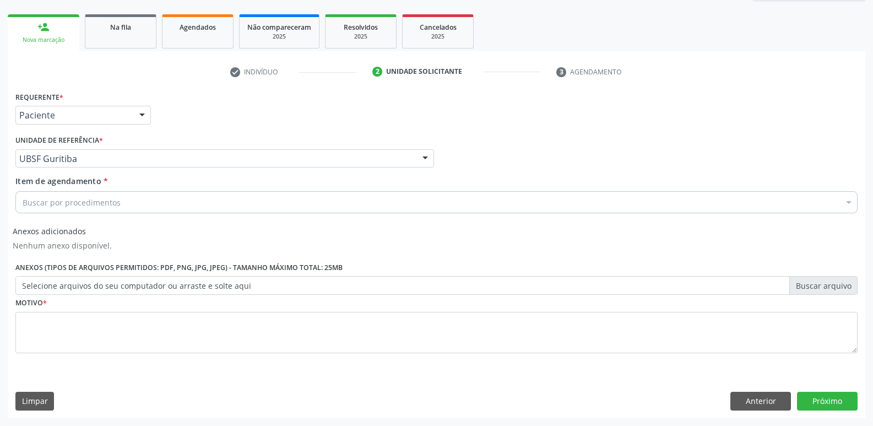
drag, startPoint x: 73, startPoint y: 204, endPoint x: 67, endPoint y: 206, distance: 6.7
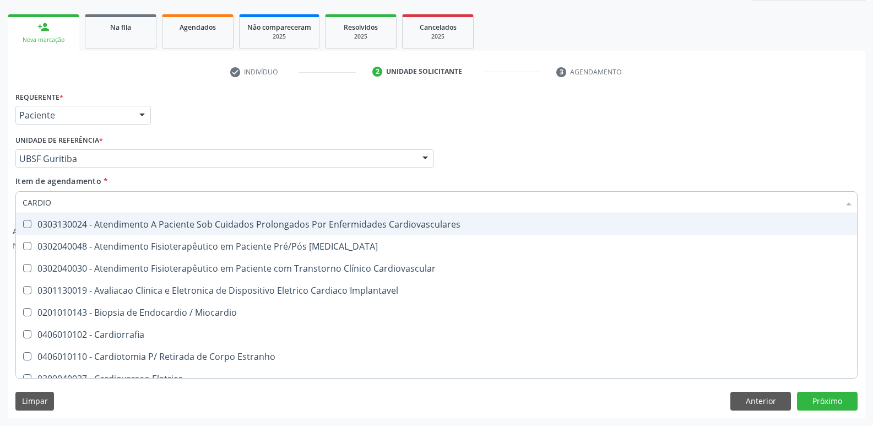
type input "CARDIOL"
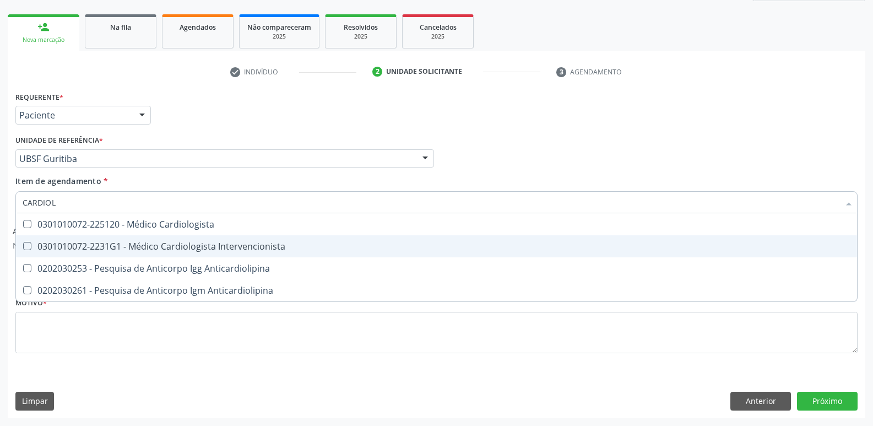
drag, startPoint x: 196, startPoint y: 243, endPoint x: 185, endPoint y: 257, distance: 17.2
click at [195, 243] on div "0301010072-2231G1 - Médico Cardiologista Intervencionista" at bounding box center [436, 246] width 827 height 9
checkbox Intervencionista "true"
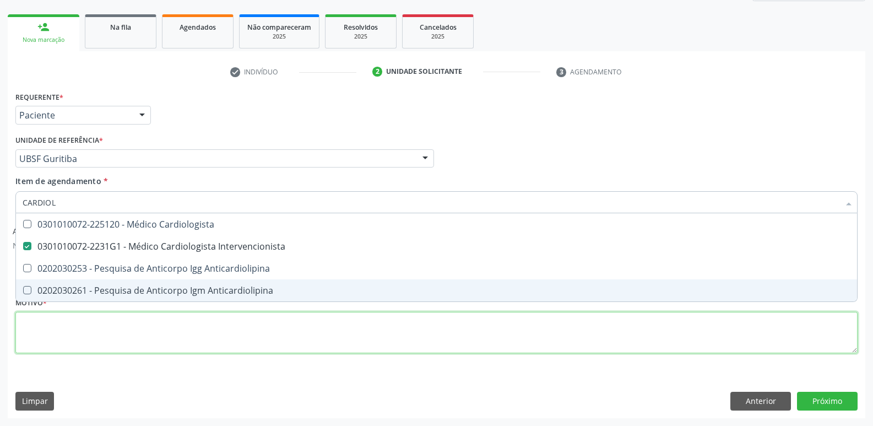
click at [152, 324] on div "Requerente * Paciente Profissional de Saúde Paciente Nenhum resultado encontrad…" at bounding box center [436, 229] width 842 height 280
paste textarea "A"
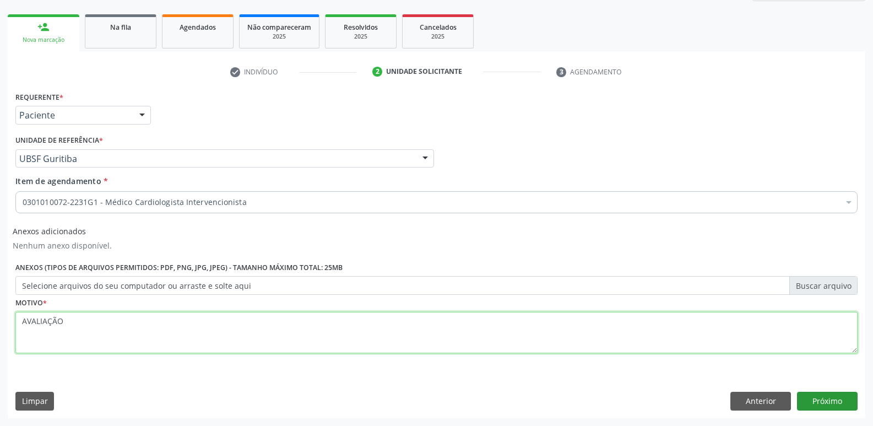
type textarea "AVALIAÇÃO"
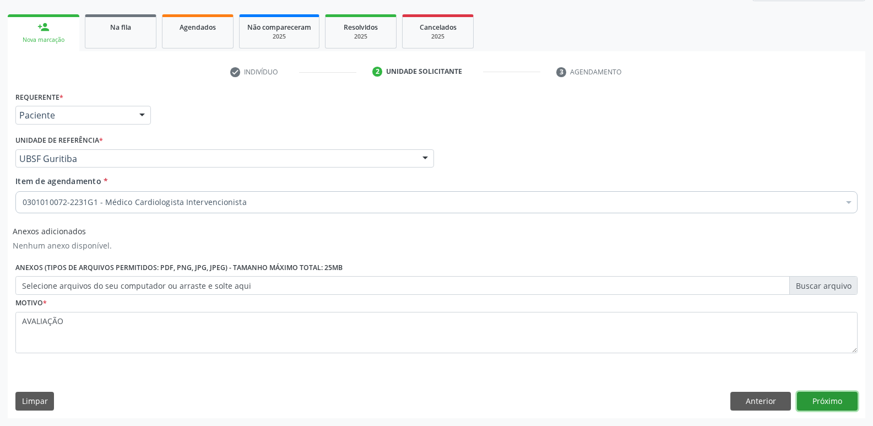
click at [842, 403] on button "Próximo" at bounding box center [827, 400] width 61 height 19
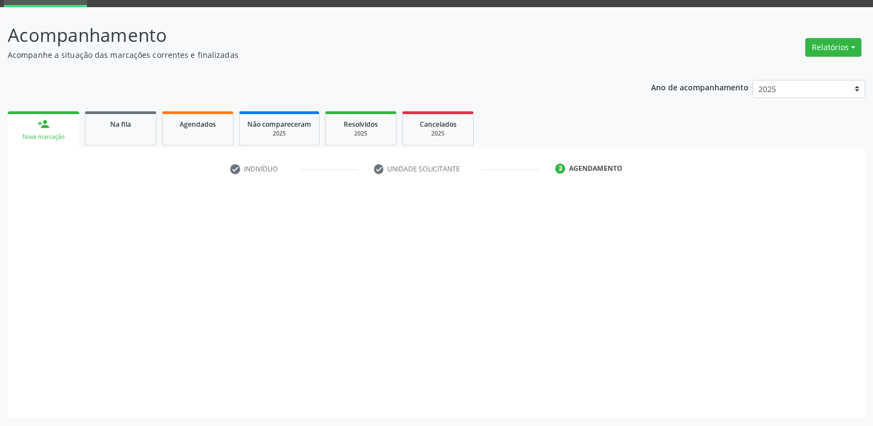
scroll to position [53, 0]
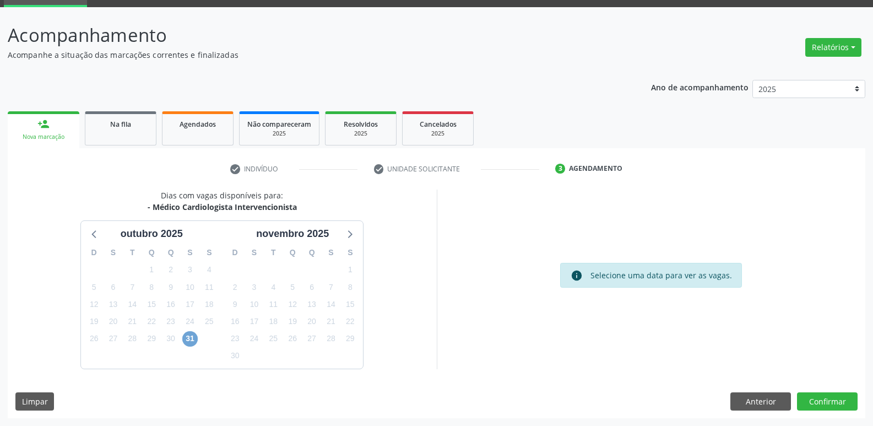
click at [194, 338] on span "31" at bounding box center [189, 338] width 15 height 15
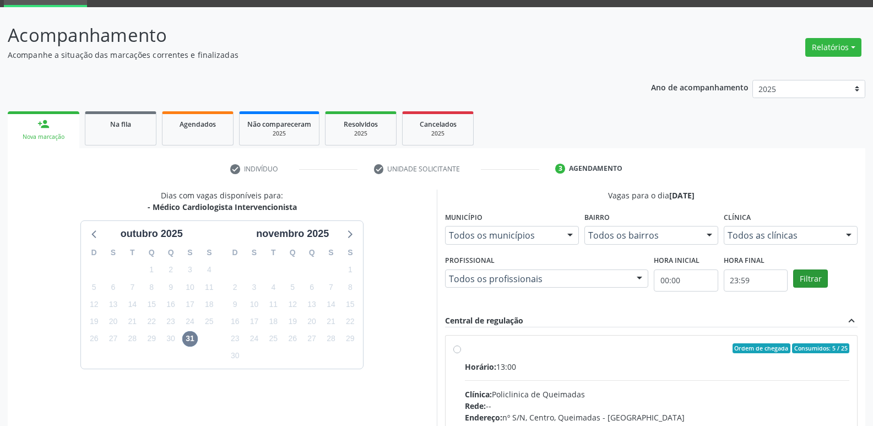
drag, startPoint x: 795, startPoint y: 378, endPoint x: 799, endPoint y: 271, distance: 106.3
radio input "true"
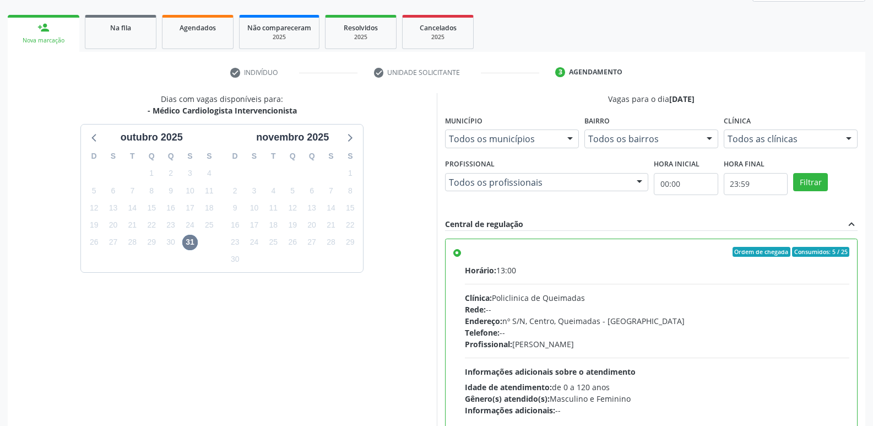
scroll to position [232, 0]
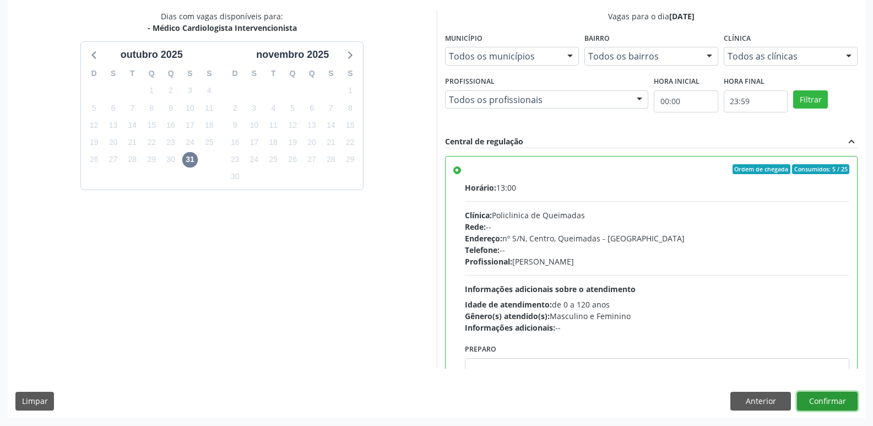
click at [817, 401] on button "Confirmar" at bounding box center [827, 400] width 61 height 19
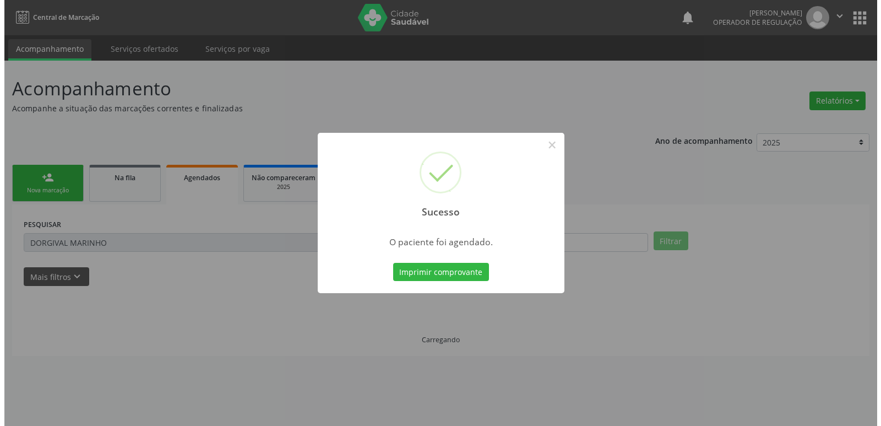
scroll to position [0, 0]
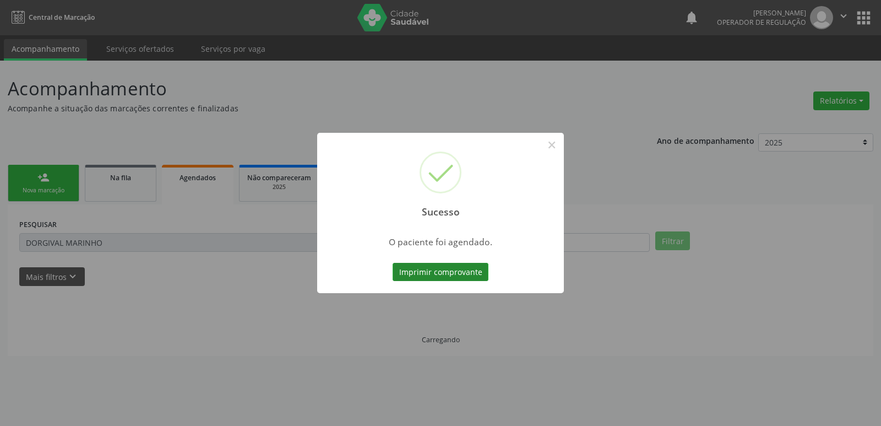
click at [400, 270] on button "Imprimir comprovante" at bounding box center [441, 272] width 96 height 19
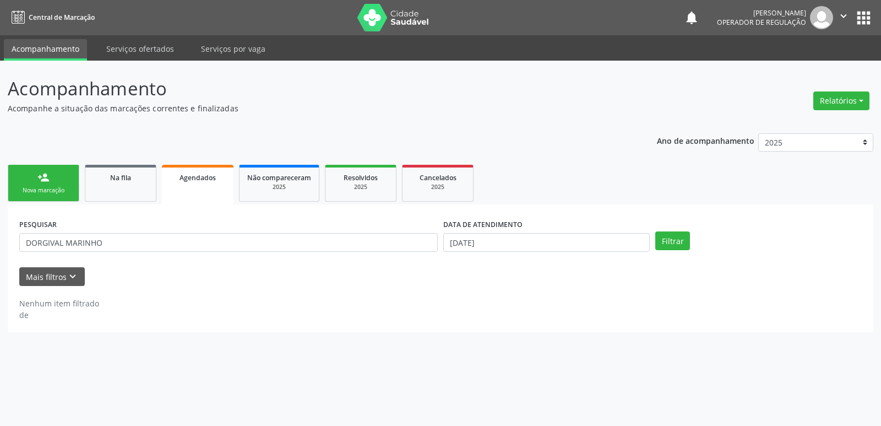
click at [64, 192] on div "Nova marcação" at bounding box center [43, 190] width 55 height 8
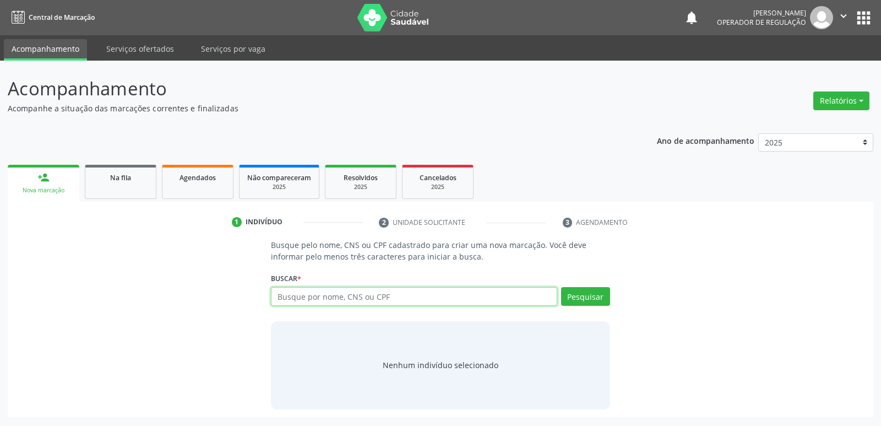
click at [366, 293] on input "text" at bounding box center [414, 296] width 286 height 19
type input "[PERSON_NAME]"
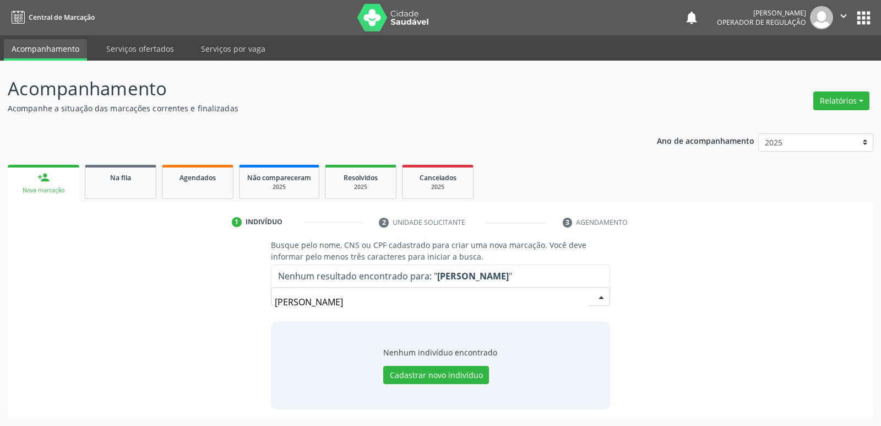
click at [863, 25] on button "apps" at bounding box center [863, 17] width 19 height 19
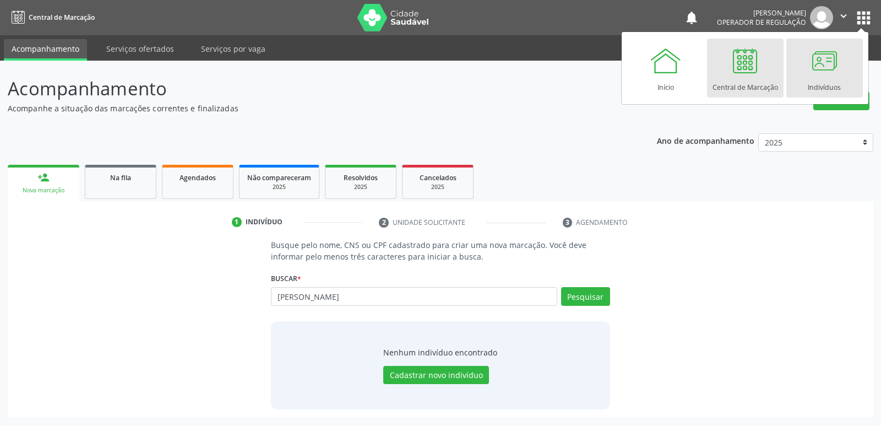
click at [831, 69] on div at bounding box center [824, 60] width 33 height 33
